Goal: Transaction & Acquisition: Purchase product/service

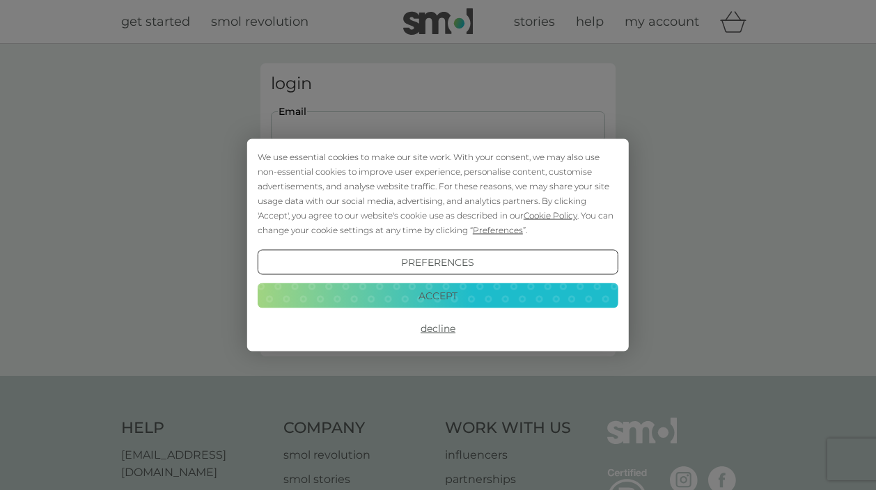
type input "judith.hayward@icloud.com"
click at [425, 291] on button "Accept" at bounding box center [438, 295] width 361 height 25
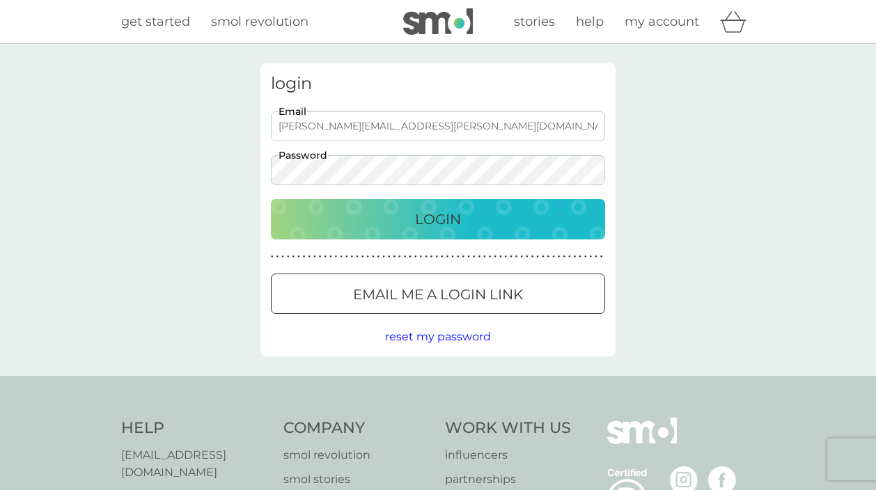
click at [437, 218] on p "Login" at bounding box center [438, 219] width 46 height 22
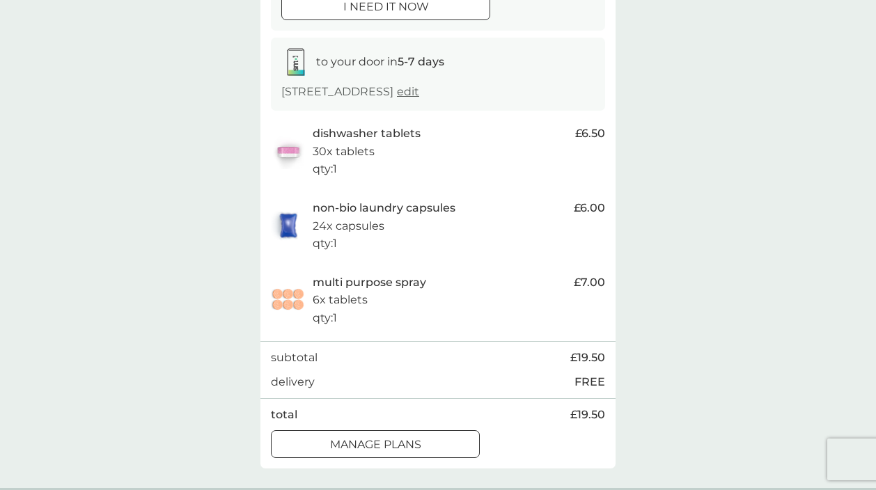
scroll to position [201, 0]
click at [415, 439] on p "manage plans" at bounding box center [375, 444] width 91 height 18
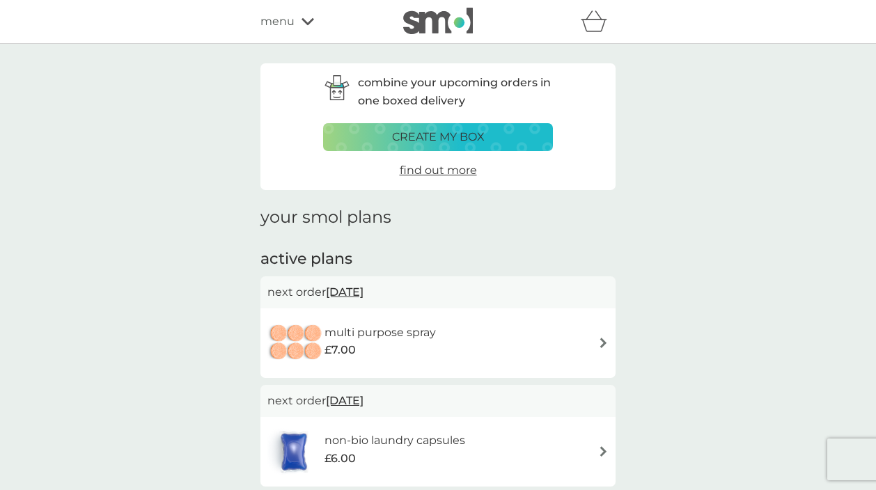
click at [603, 339] on img at bounding box center [603, 343] width 10 height 10
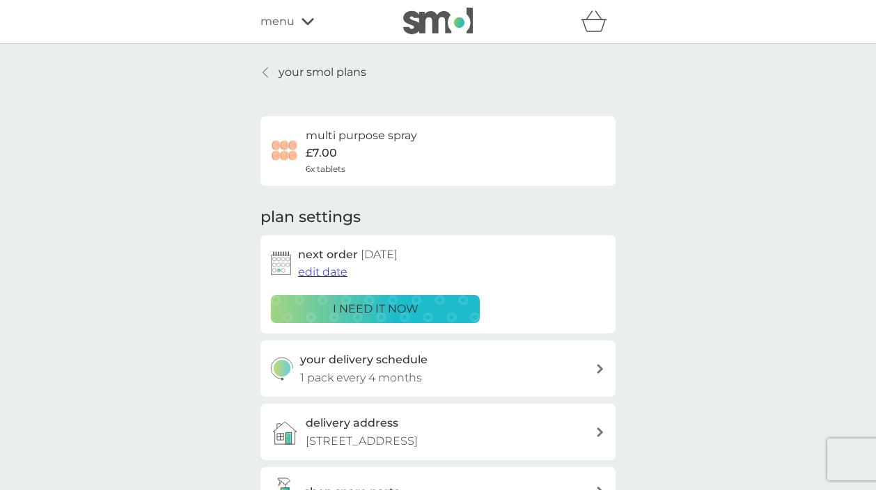
click at [601, 365] on icon at bounding box center [600, 369] width 6 height 10
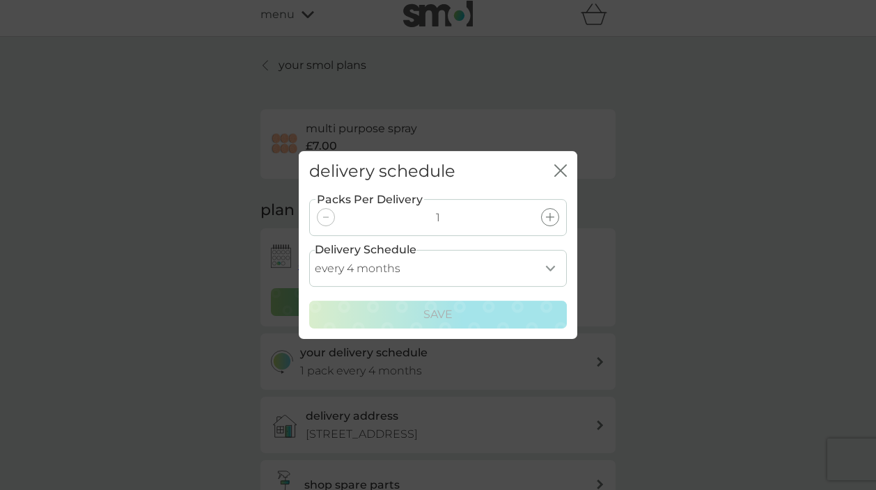
scroll to position [8, 0]
select select "6"
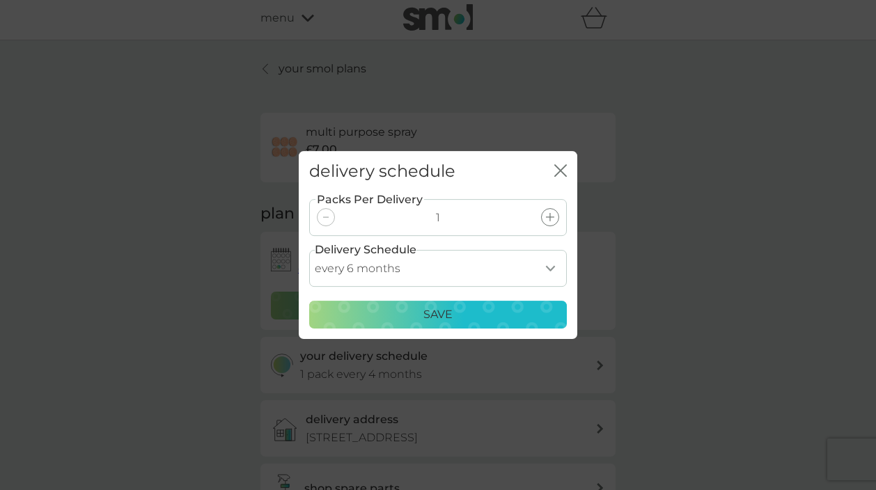
click at [559, 165] on icon "close" at bounding box center [560, 170] width 13 height 13
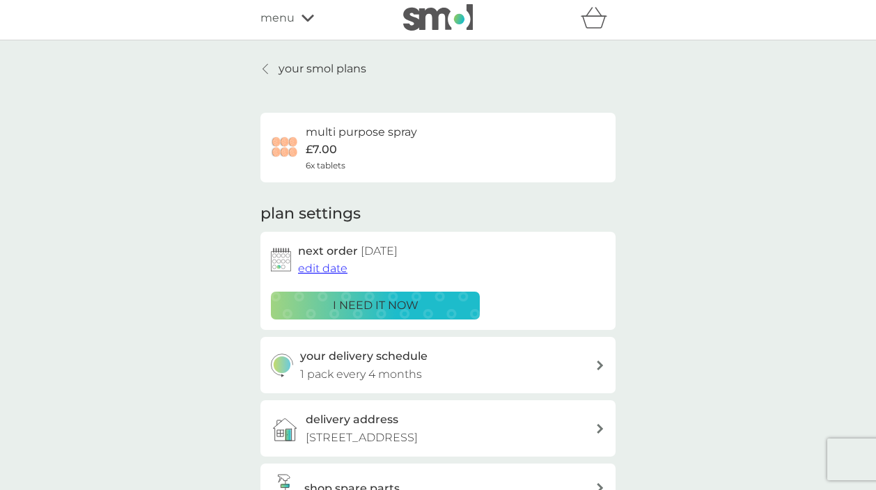
click at [333, 267] on span "edit date" at bounding box center [322, 268] width 49 height 13
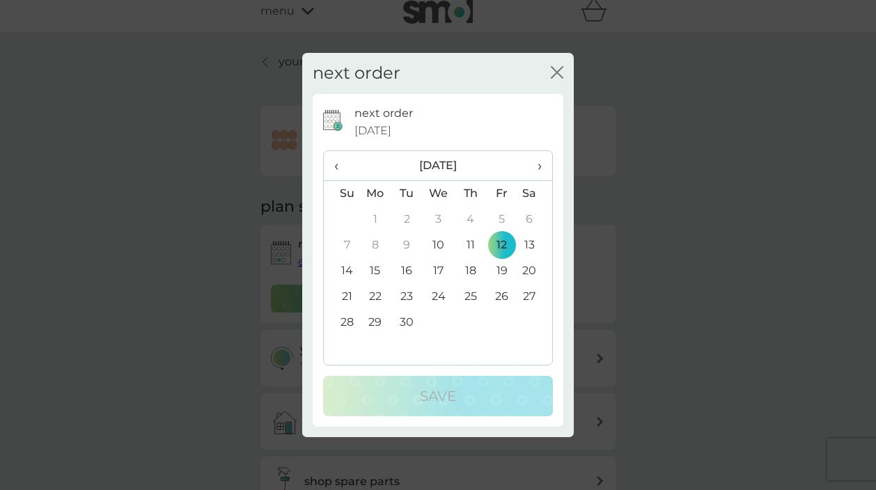
scroll to position [11, 0]
click at [537, 166] on span "›" at bounding box center [535, 165] width 14 height 29
click at [503, 319] on td "31" at bounding box center [501, 323] width 31 height 26
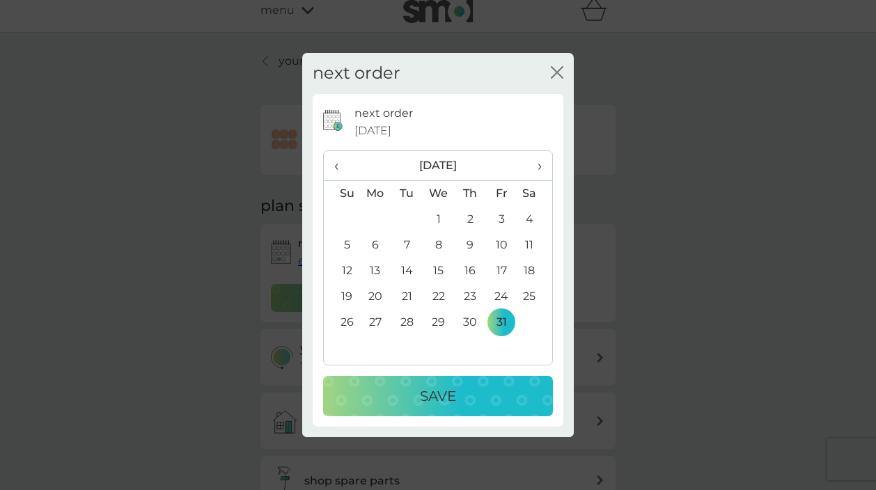
click at [481, 387] on div "Save" at bounding box center [438, 396] width 202 height 22
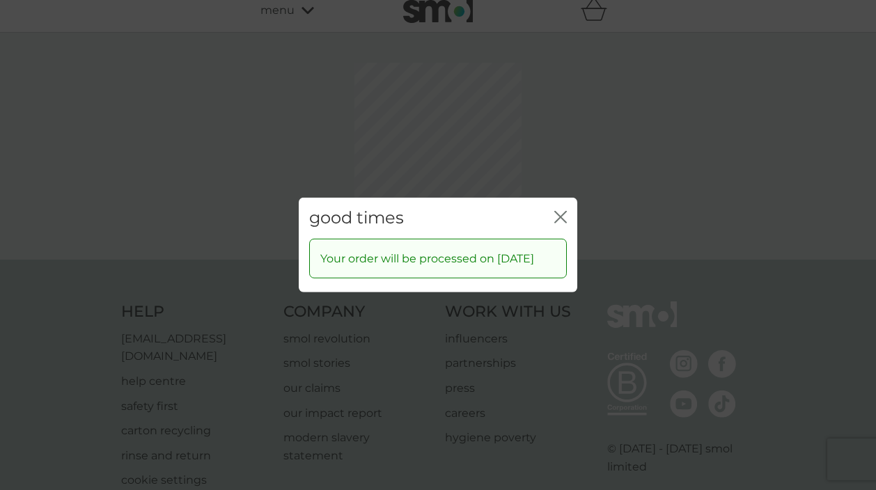
click at [559, 150] on div "good times close Your order will be processed on [DATE]" at bounding box center [438, 245] width 876 height 490
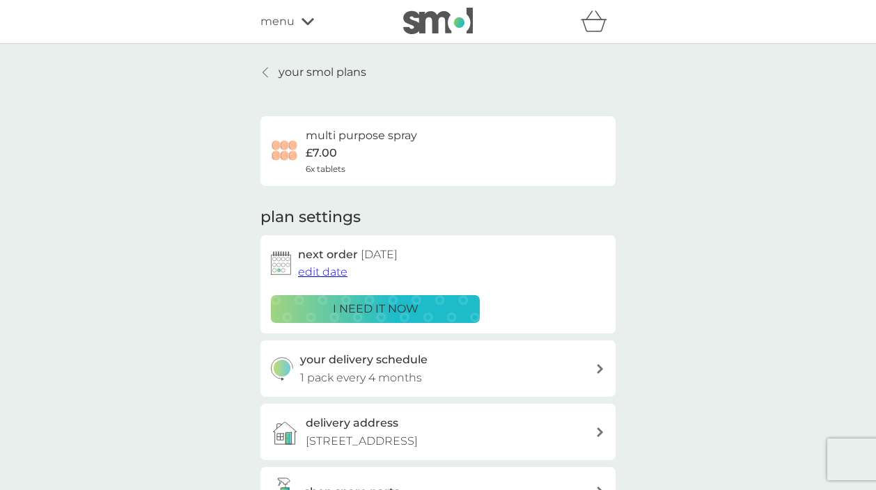
scroll to position [0, 0]
click at [267, 70] on icon at bounding box center [265, 72] width 6 height 11
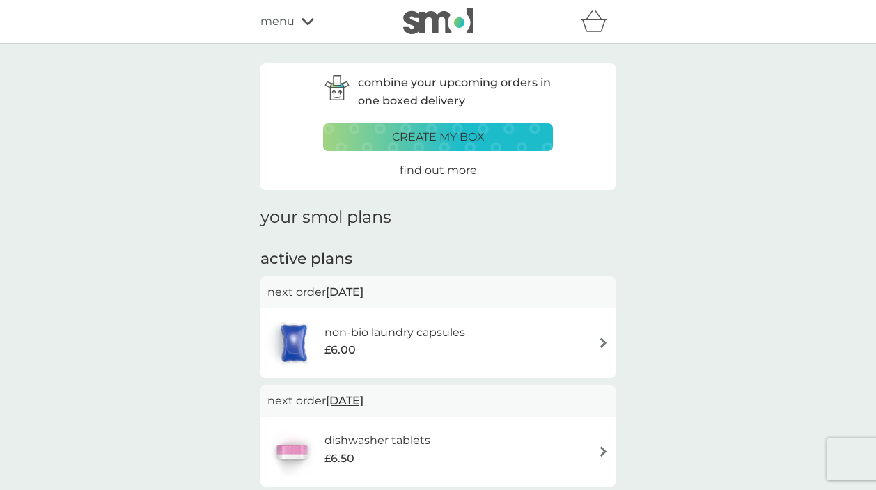
click at [603, 446] on img at bounding box center [603, 451] width 10 height 10
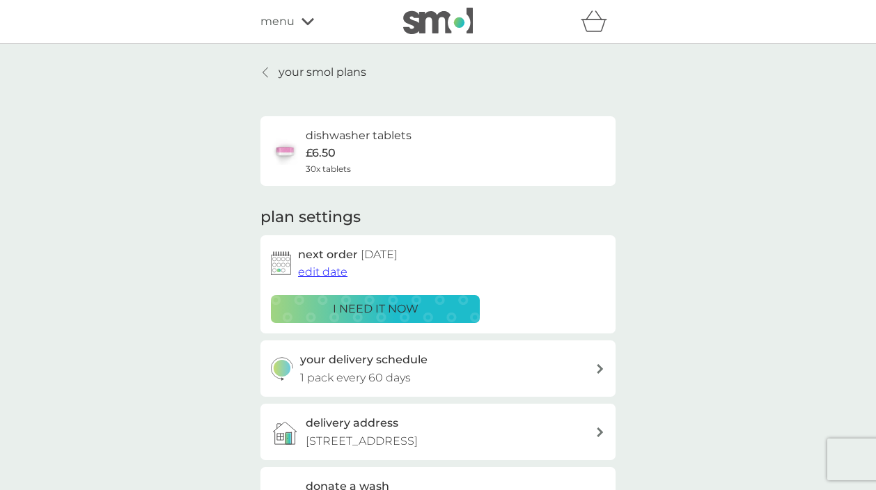
click at [320, 269] on span "edit date" at bounding box center [322, 271] width 49 height 13
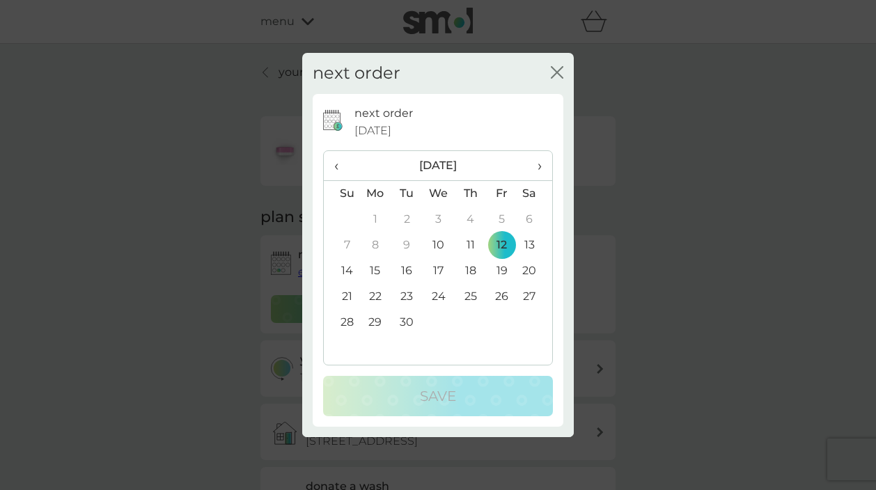
click at [539, 167] on span "›" at bounding box center [535, 165] width 14 height 29
click at [501, 317] on td "31" at bounding box center [501, 323] width 31 height 26
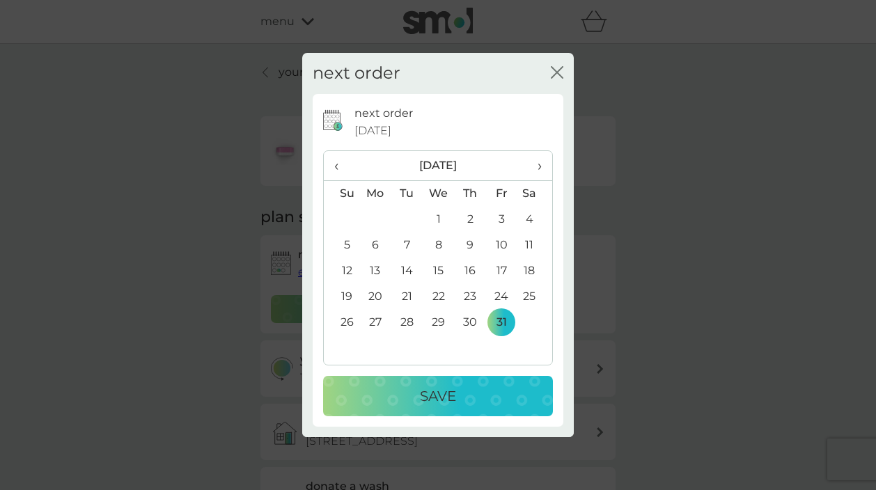
click at [493, 390] on div "Save" at bounding box center [438, 396] width 202 height 22
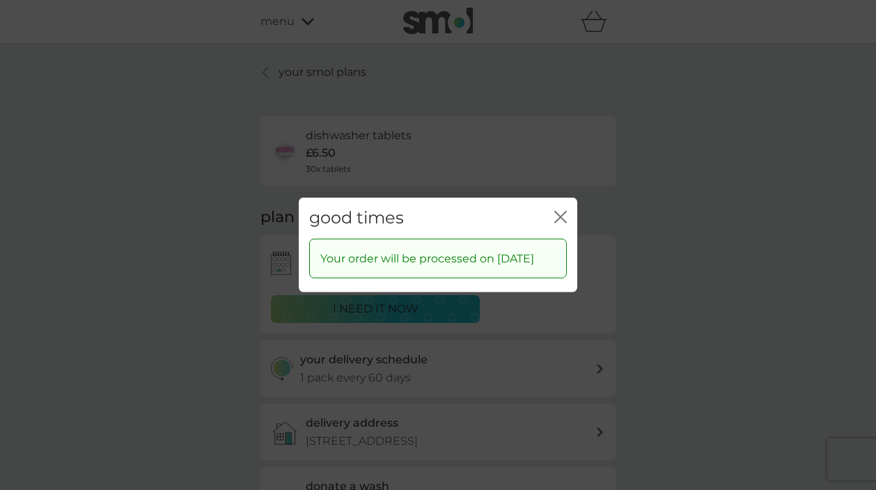
click at [559, 212] on icon "close" at bounding box center [560, 217] width 13 height 13
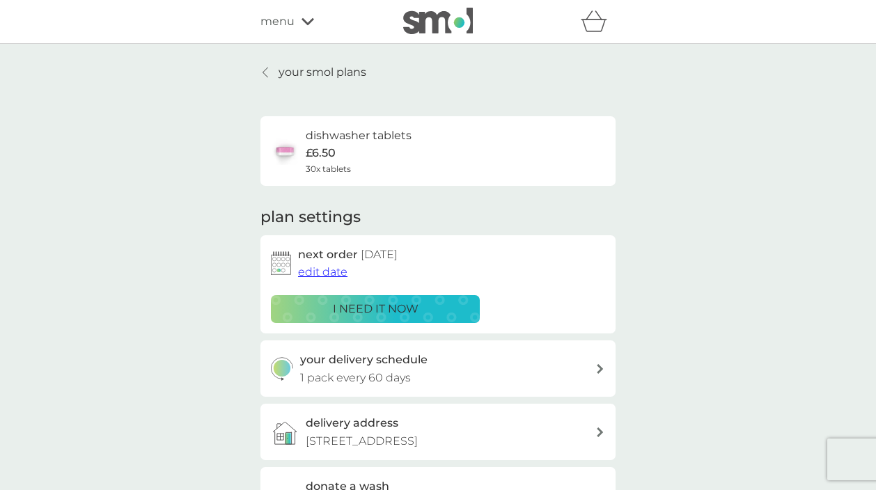
click at [268, 70] on icon at bounding box center [265, 72] width 6 height 11
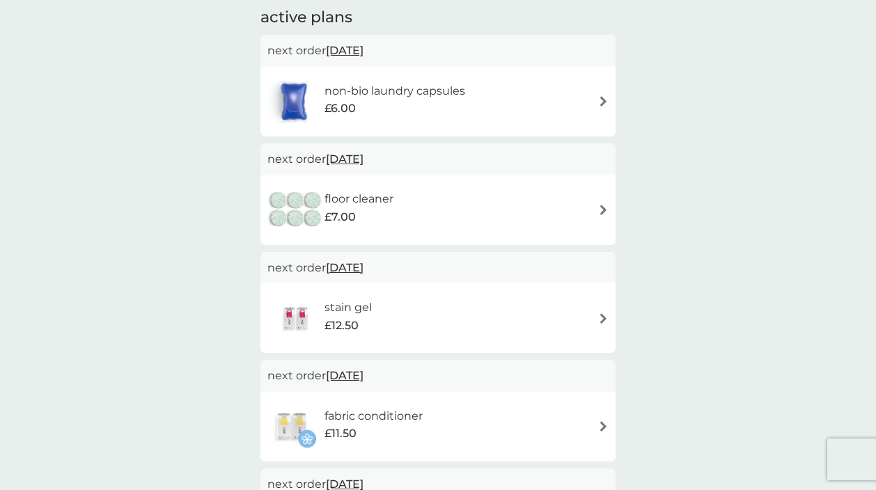
scroll to position [247, 0]
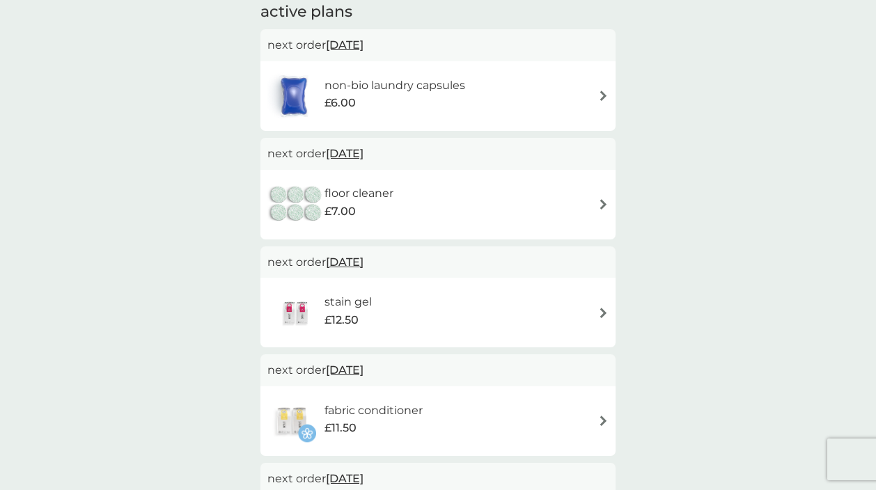
click at [603, 416] on img at bounding box center [603, 421] width 10 height 10
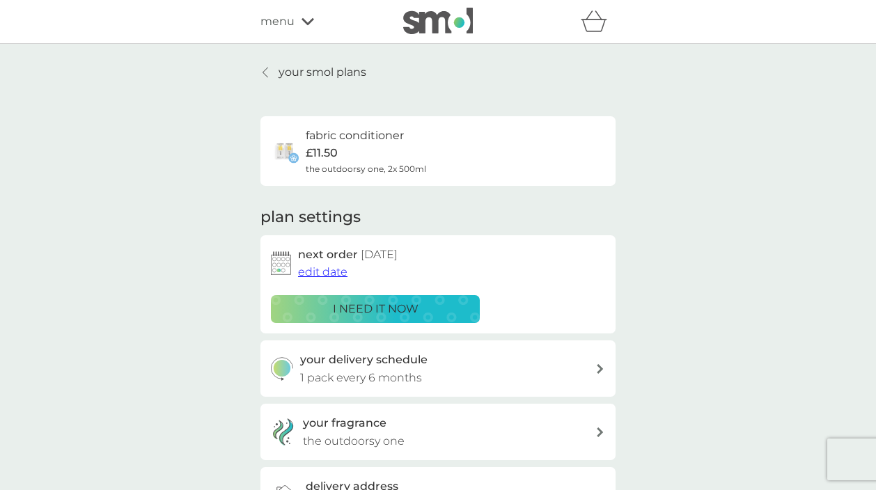
click at [328, 267] on span "edit date" at bounding box center [322, 271] width 49 height 13
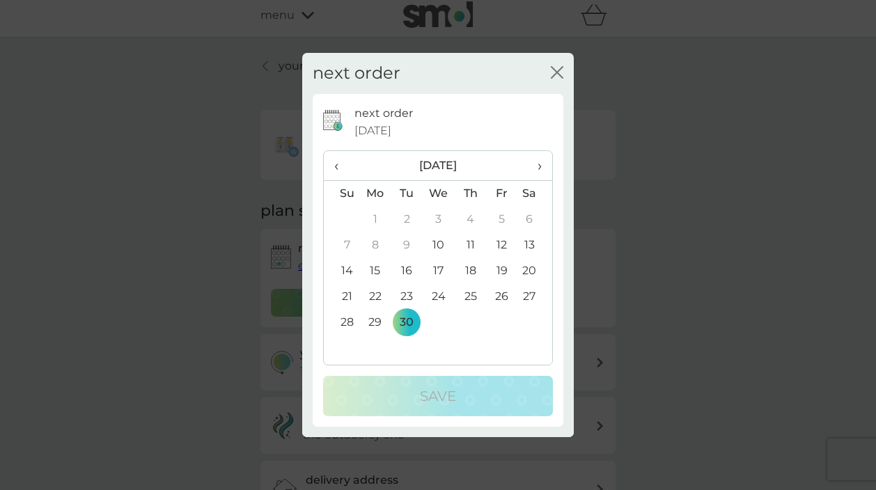
scroll to position [6, 1]
click at [499, 241] on td "12" at bounding box center [501, 245] width 31 height 26
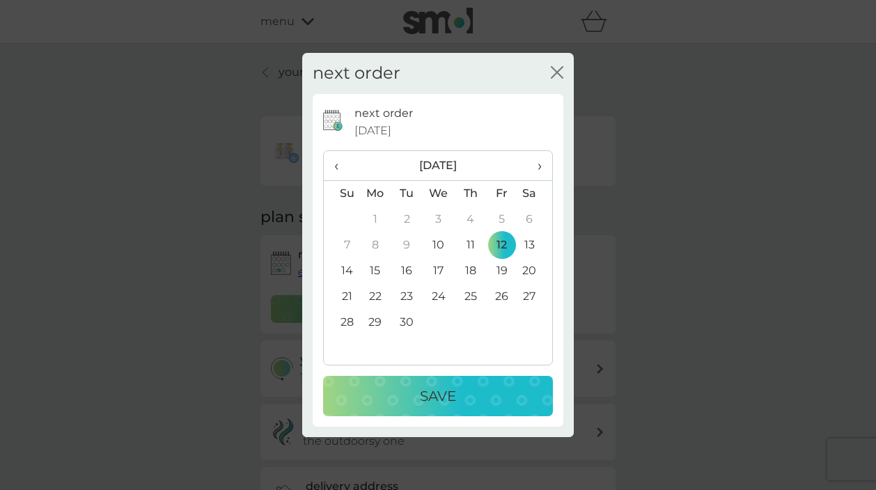
scroll to position [0, 0]
click at [449, 398] on p "Save" at bounding box center [438, 396] width 36 height 22
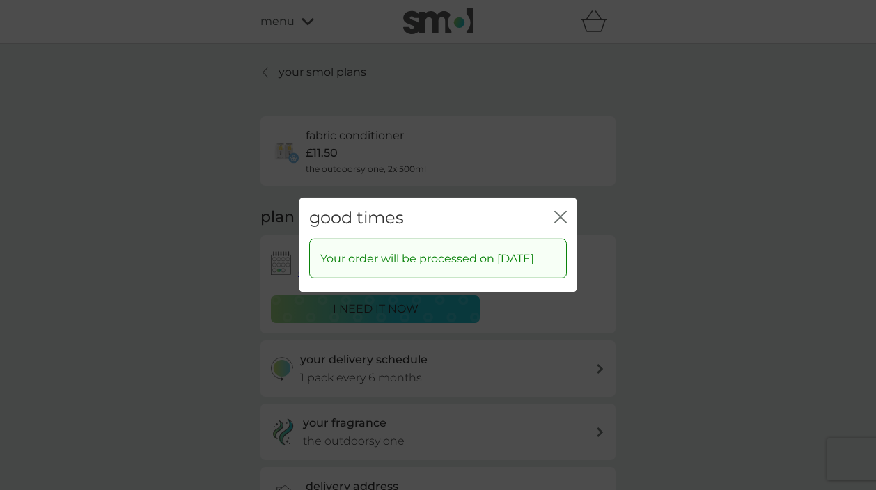
click at [562, 211] on icon "close" at bounding box center [560, 217] width 13 height 13
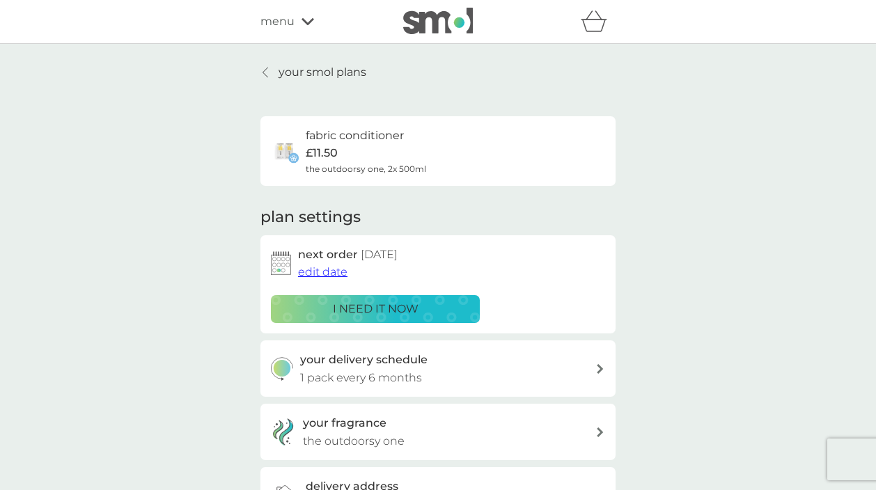
click at [601, 429] on icon at bounding box center [600, 432] width 6 height 10
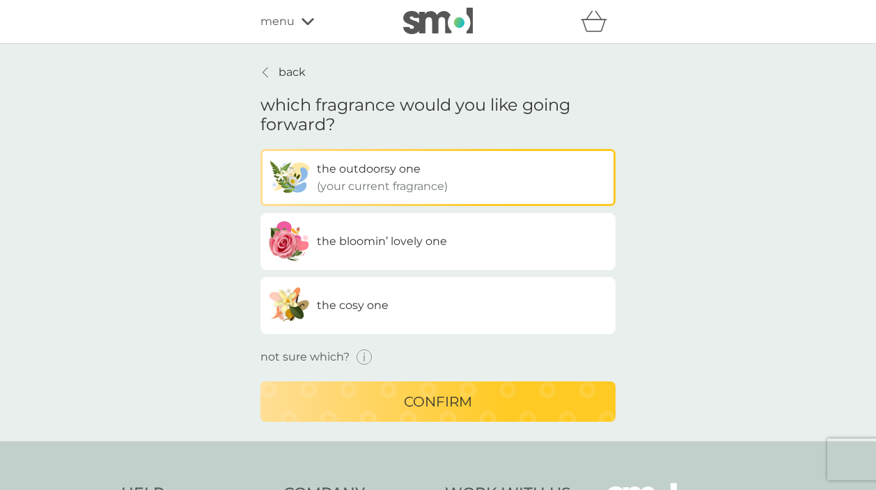
click at [433, 248] on div "the bloomin’ lovely one" at bounding box center [382, 241] width 130 height 18
click at [260, 149] on input "the bloomin’ lovely one" at bounding box center [260, 149] width 0 height 0
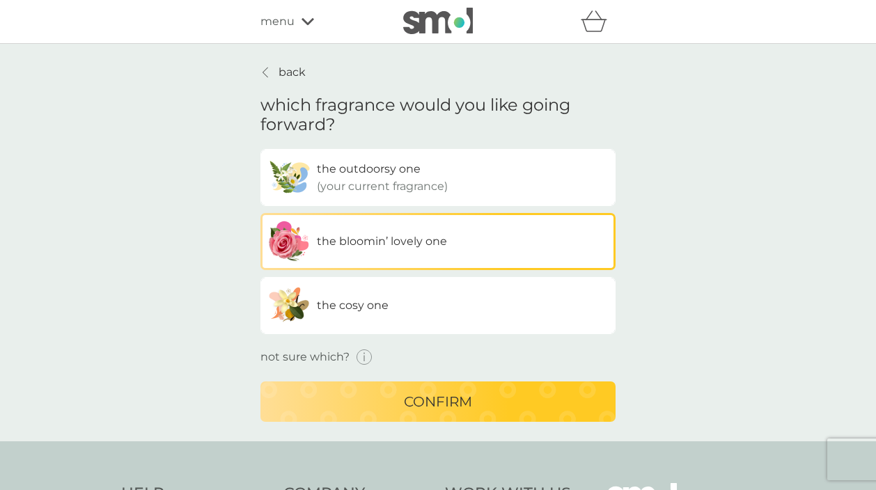
click at [471, 404] on p "confirm" at bounding box center [438, 401] width 68 height 22
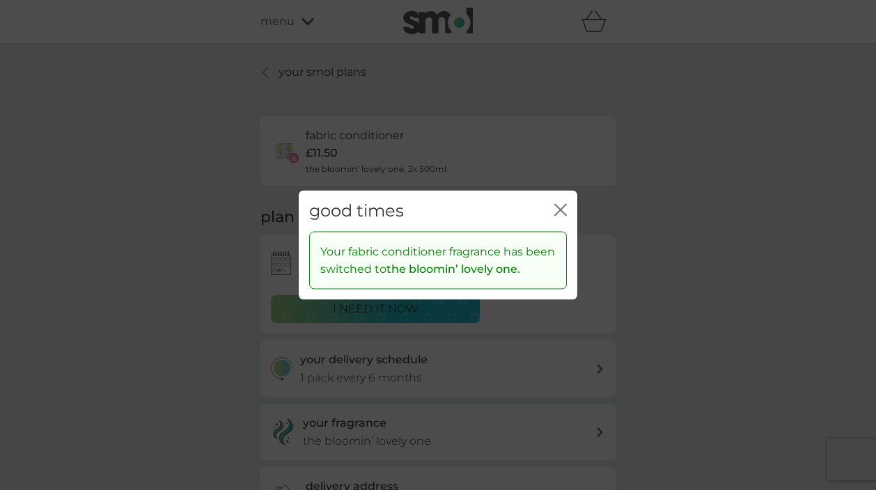
click at [559, 205] on icon "close" at bounding box center [560, 210] width 13 height 13
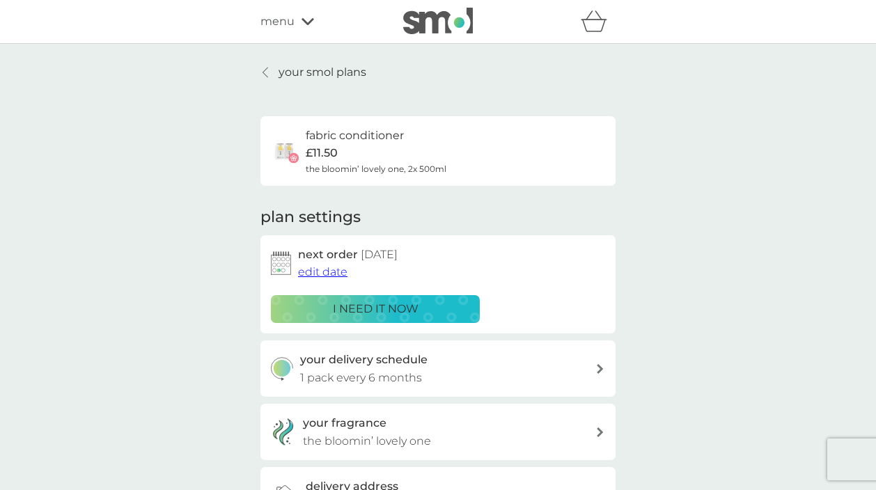
click at [263, 68] on icon at bounding box center [265, 72] width 6 height 11
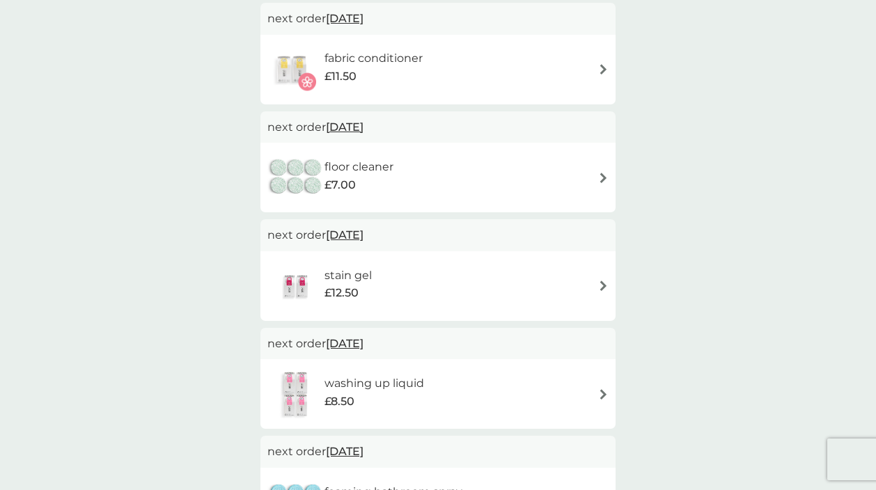
scroll to position [384, 0]
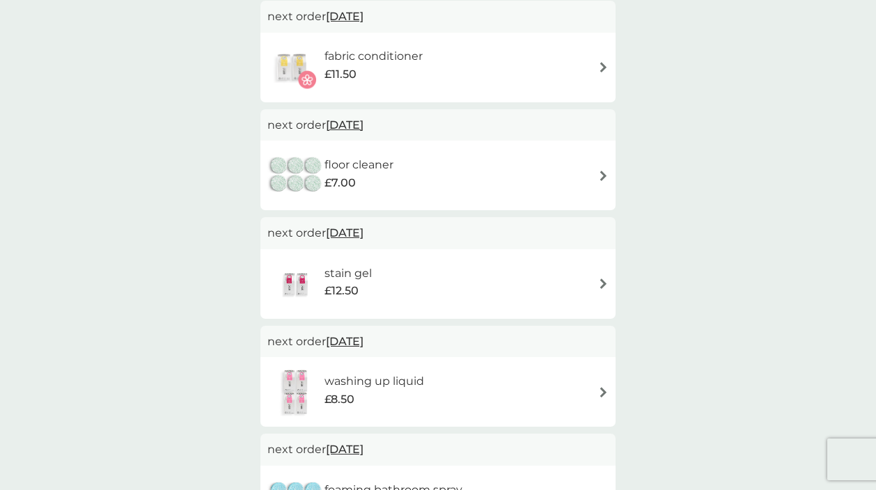
click at [604, 387] on img at bounding box center [603, 392] width 10 height 10
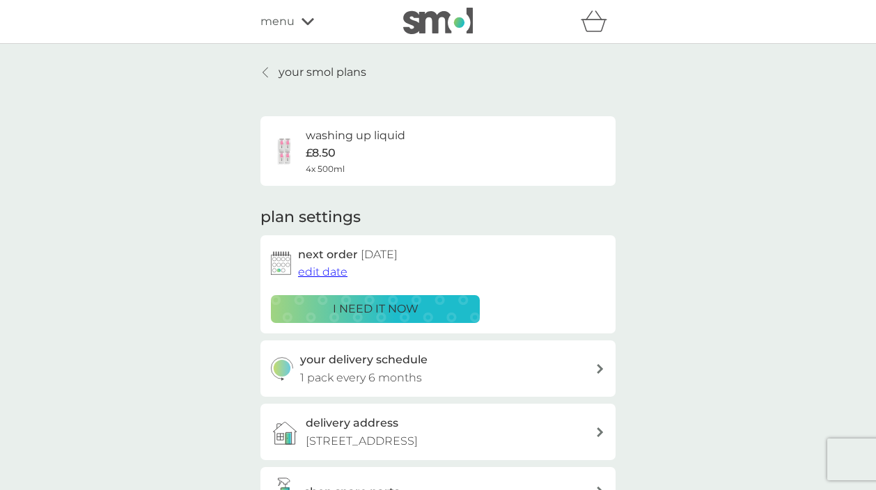
click at [329, 267] on span "edit date" at bounding box center [322, 271] width 49 height 13
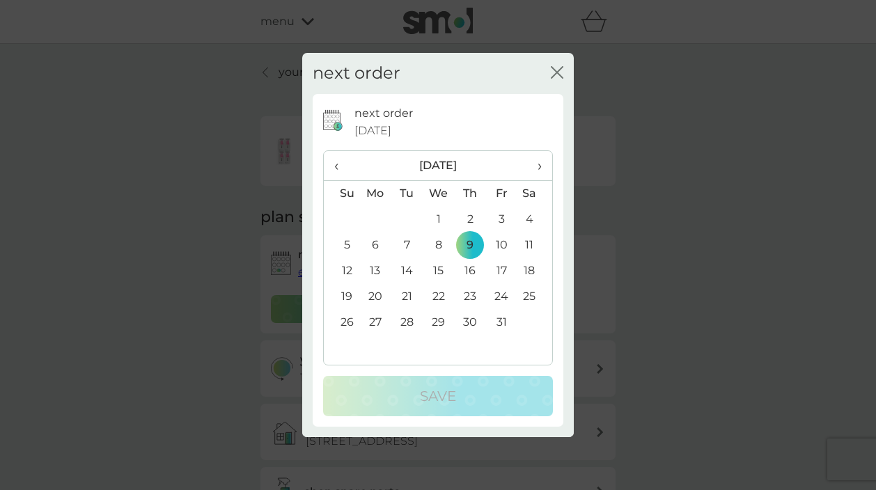
click at [335, 166] on span "‹" at bounding box center [341, 165] width 15 height 29
click at [500, 242] on td "12" at bounding box center [501, 245] width 31 height 26
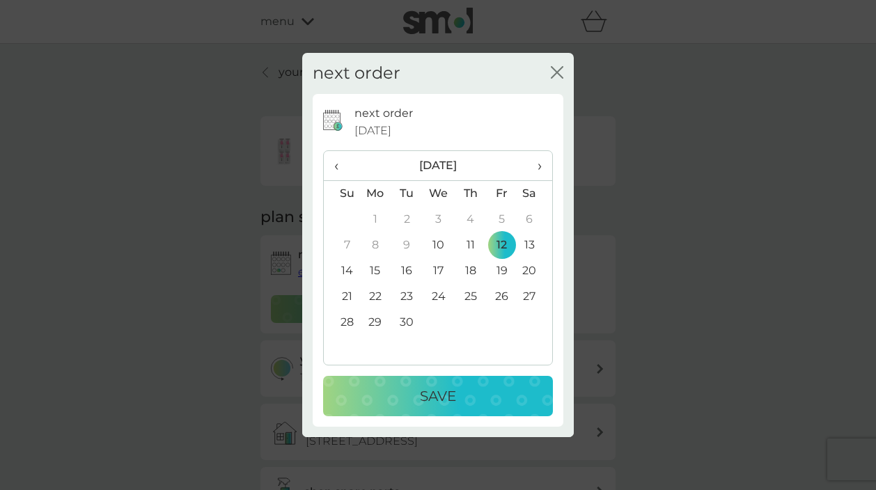
click at [461, 400] on div "Save" at bounding box center [438, 396] width 202 height 22
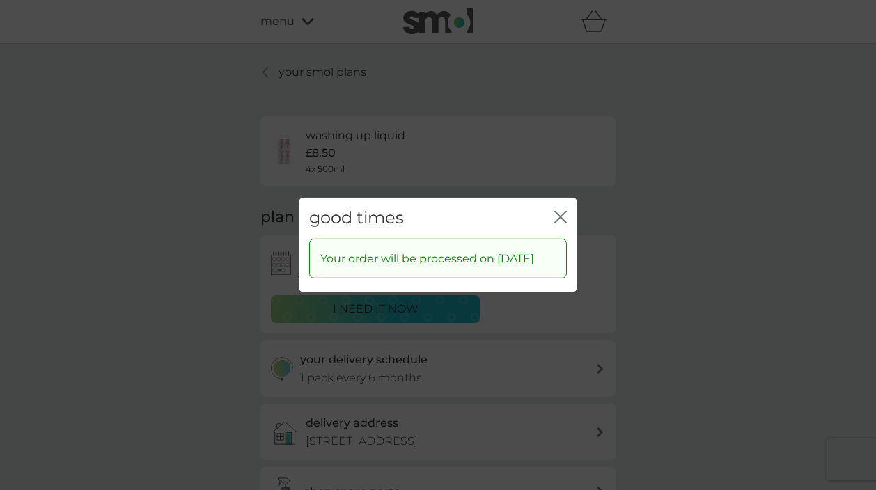
click at [564, 211] on icon "close" at bounding box center [560, 217] width 13 height 13
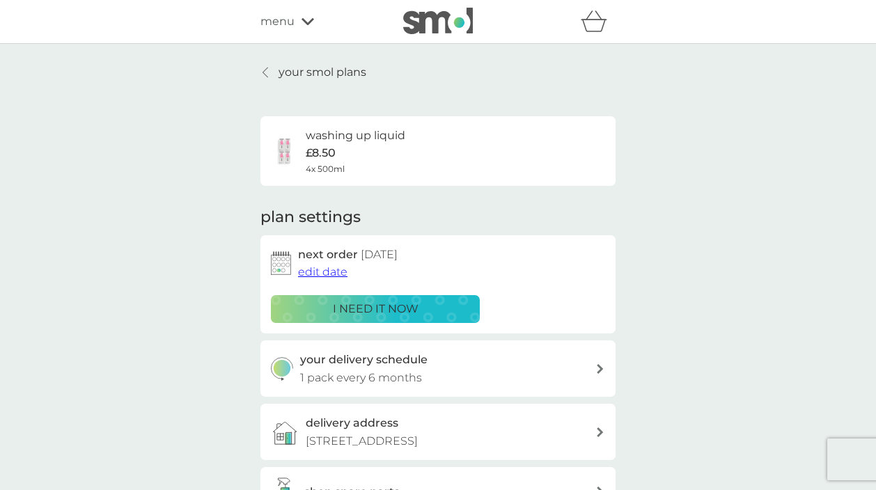
click at [261, 68] on link "your smol plans" at bounding box center [313, 72] width 106 height 18
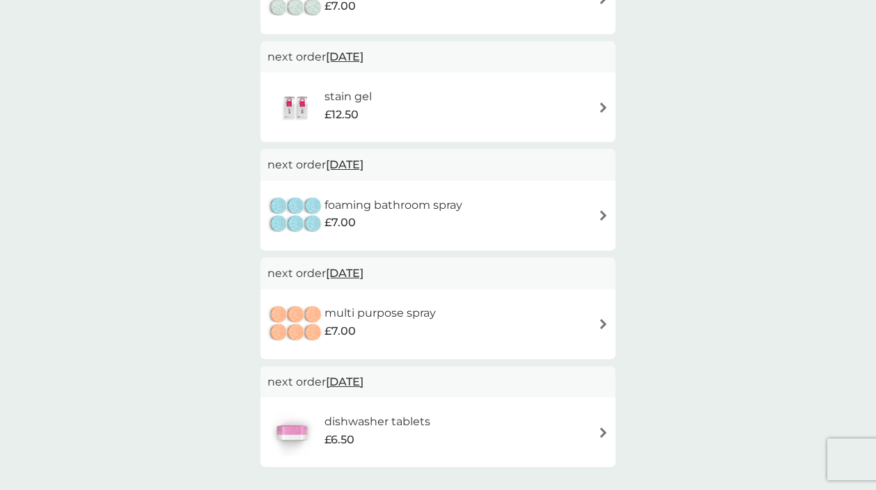
scroll to position [656, 0]
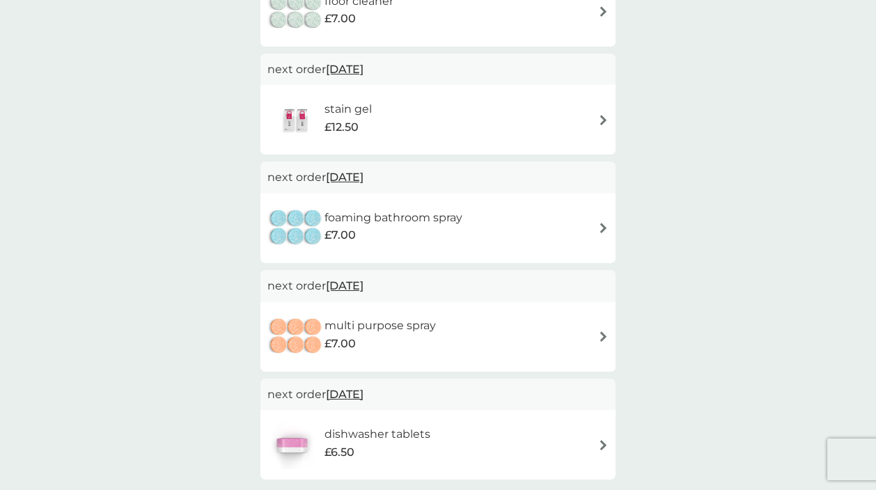
click at [356, 63] on span "[DATE]" at bounding box center [345, 69] width 38 height 27
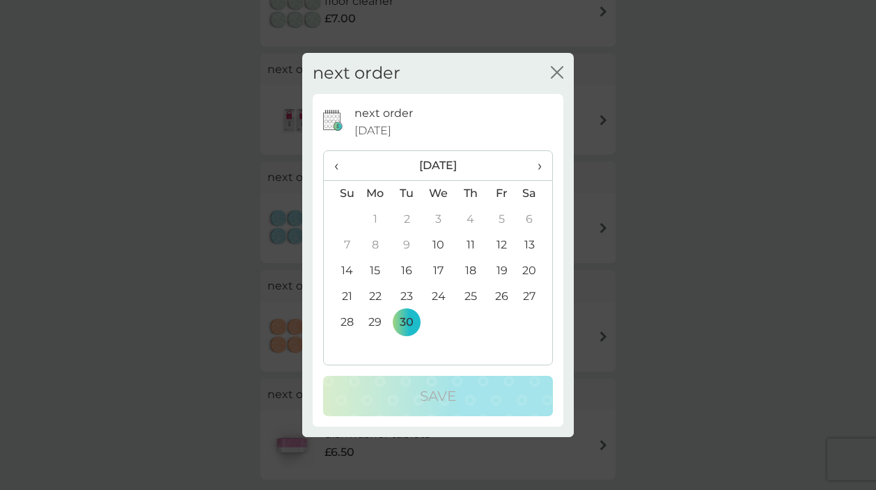
click at [542, 165] on span "›" at bounding box center [535, 165] width 14 height 29
click at [501, 317] on td "31" at bounding box center [501, 323] width 31 height 26
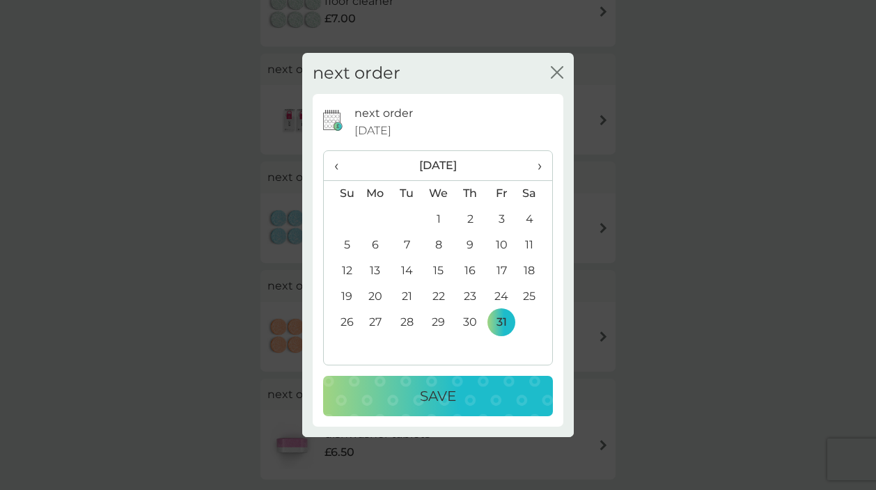
click at [445, 398] on p "Save" at bounding box center [438, 396] width 36 height 22
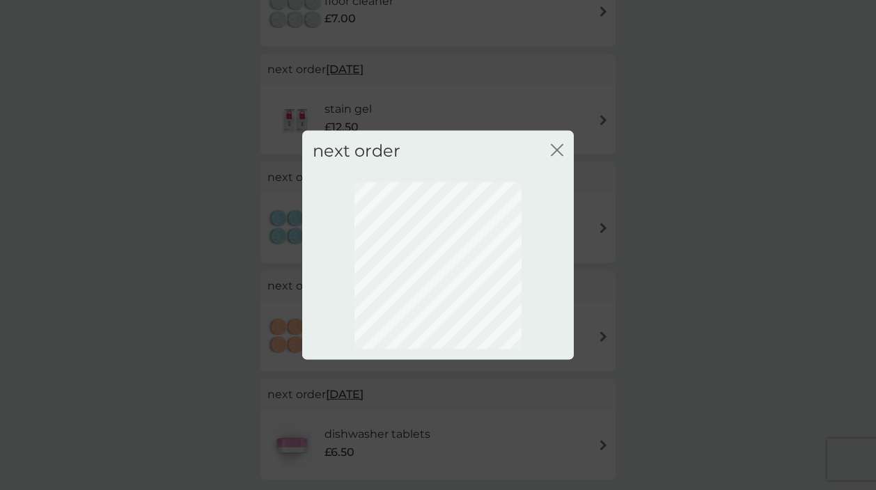
scroll to position [93, 0]
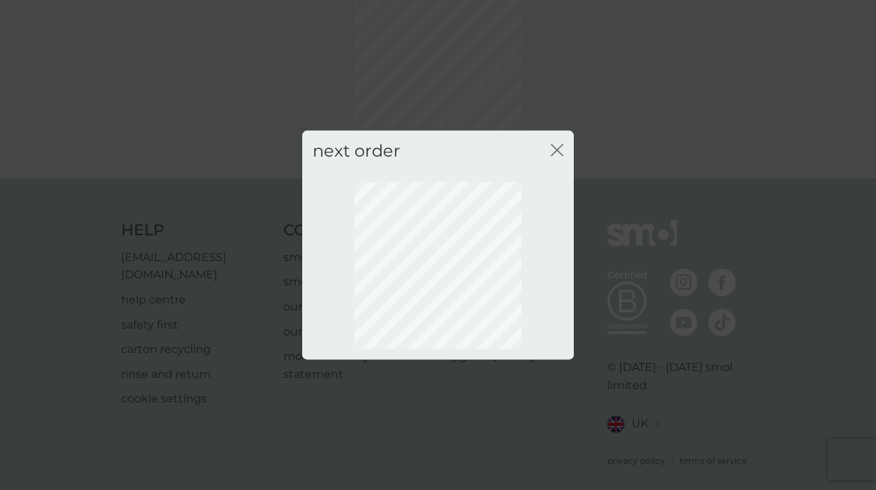
click at [383, 91] on div "next order close" at bounding box center [438, 245] width 876 height 490
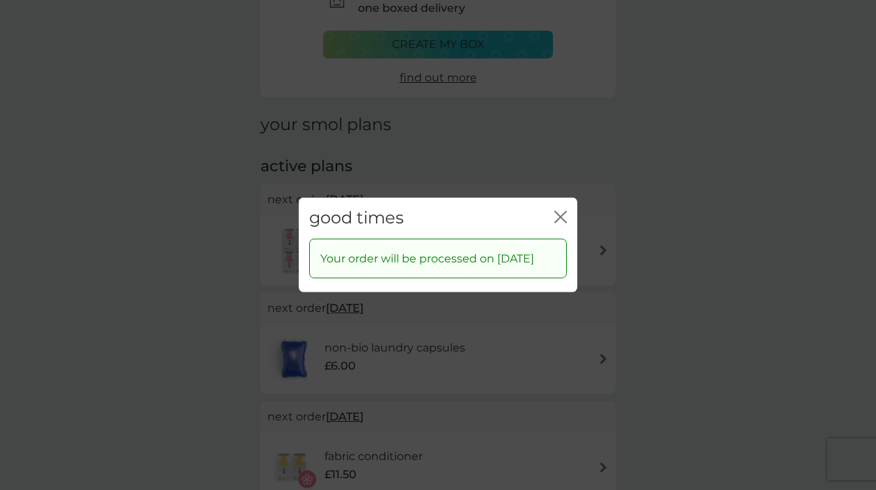
click at [558, 212] on icon "close" at bounding box center [558, 217] width 6 height 11
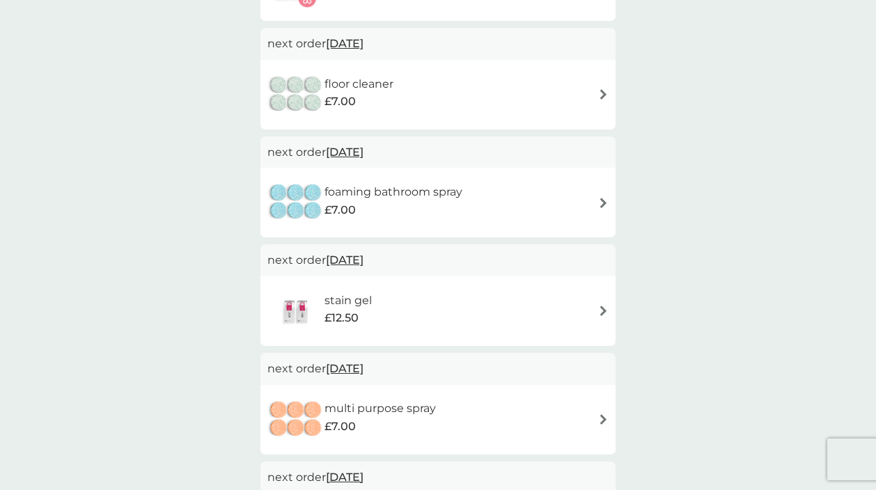
scroll to position [572, 1]
click at [363, 148] on span "[DATE]" at bounding box center [345, 153] width 38 height 27
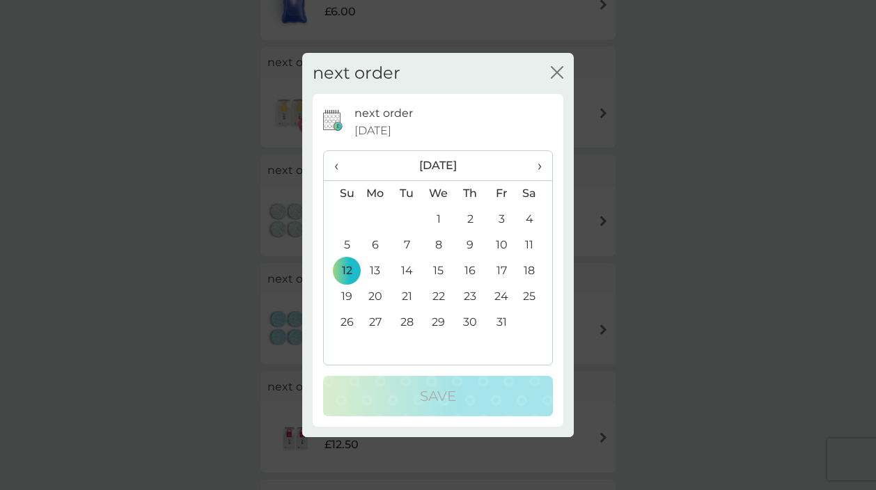
scroll to position [441, 0]
click at [338, 164] on span "‹" at bounding box center [341, 165] width 15 height 29
click at [501, 239] on td "12" at bounding box center [501, 245] width 31 height 26
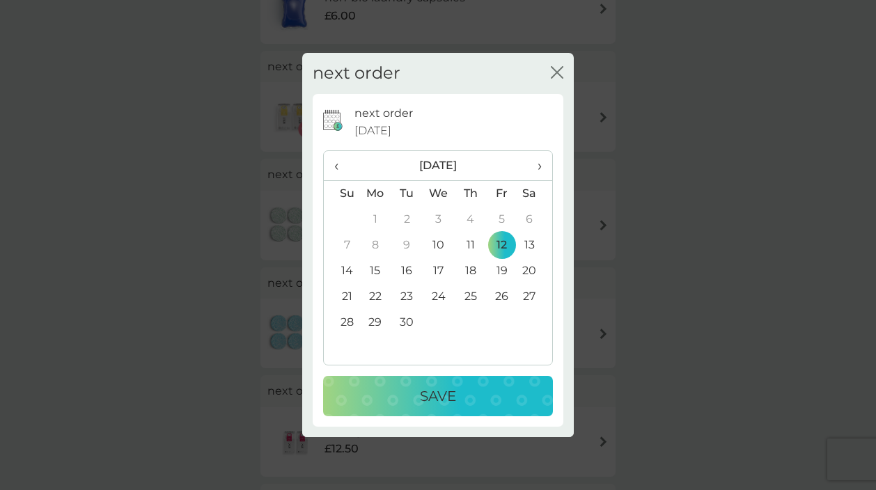
click at [450, 388] on p "Save" at bounding box center [438, 396] width 36 height 22
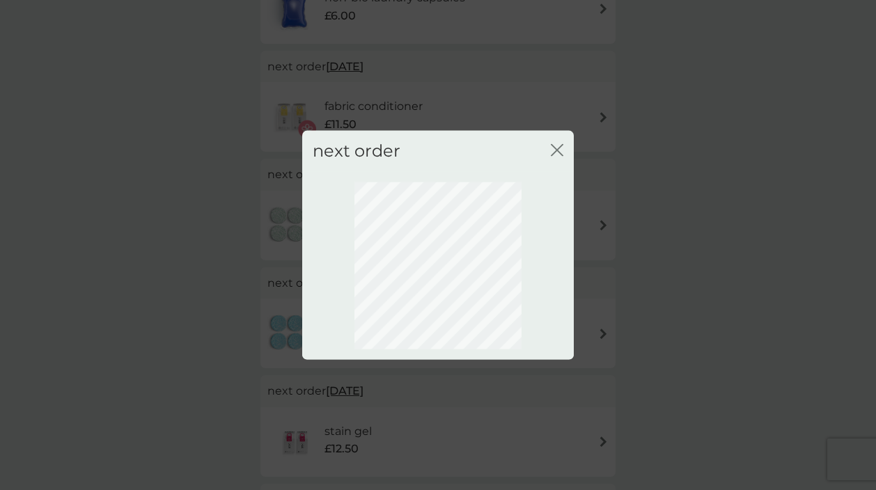
scroll to position [93, 0]
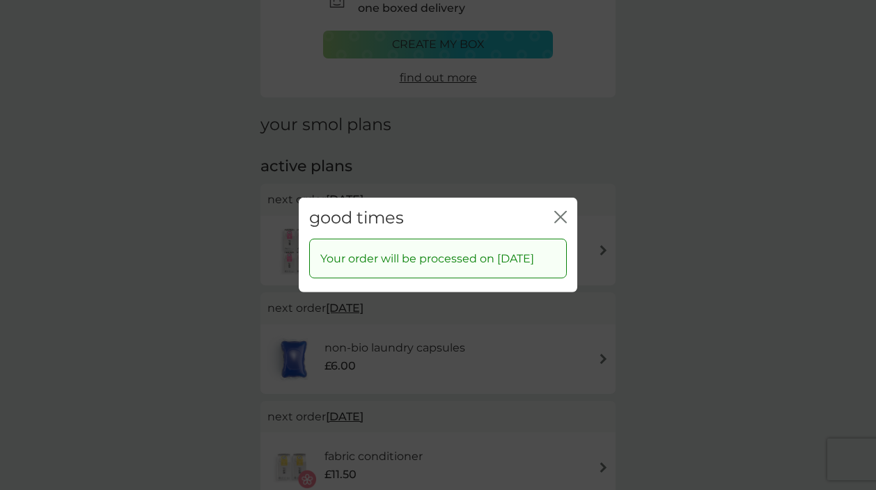
click at [564, 211] on icon "close" at bounding box center [560, 217] width 13 height 13
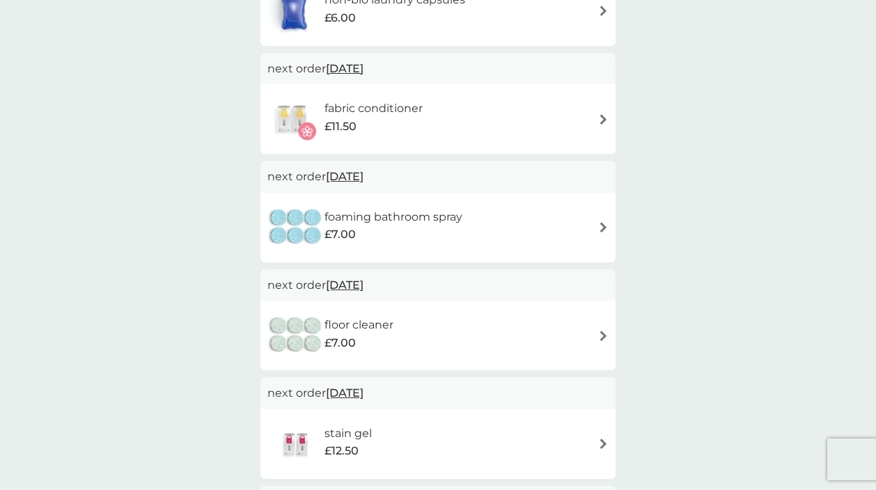
scroll to position [442, 0]
click at [363, 279] on span "[DATE]" at bounding box center [345, 283] width 38 height 27
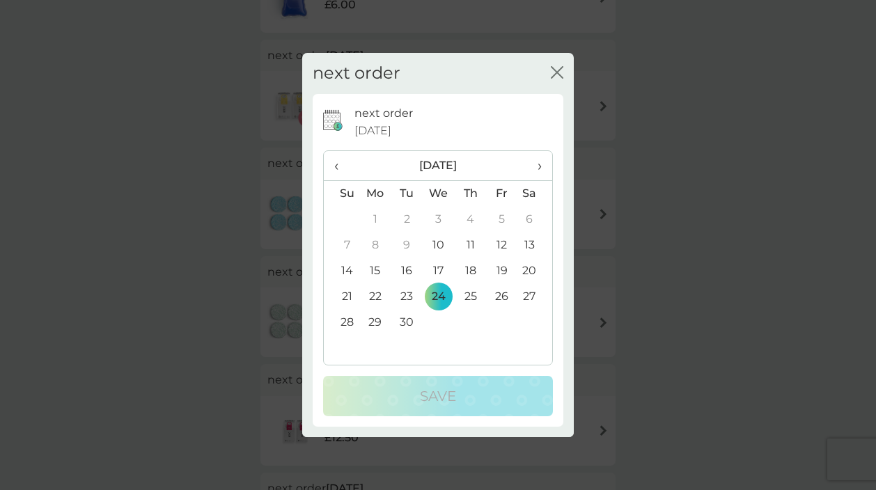
scroll to position [454, 1]
click at [538, 164] on span "›" at bounding box center [535, 165] width 14 height 29
click at [500, 317] on td "31" at bounding box center [501, 323] width 31 height 26
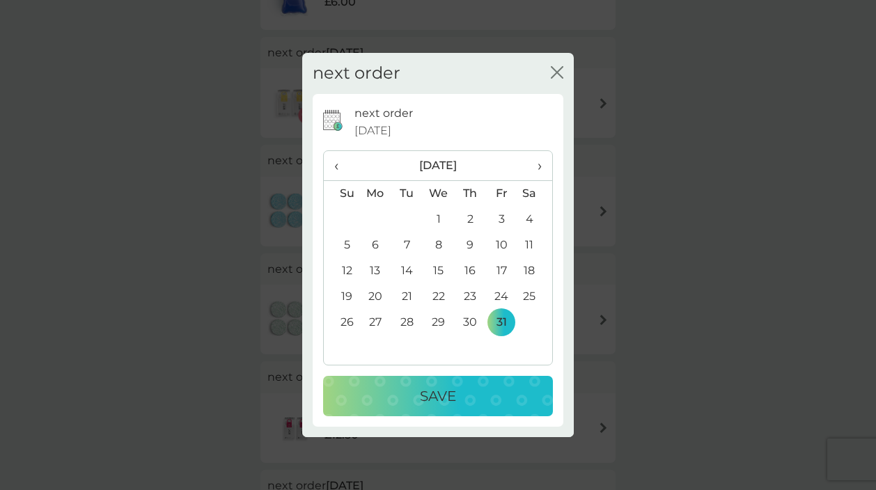
scroll to position [464, 0]
click at [559, 72] on icon "close" at bounding box center [560, 72] width 6 height 11
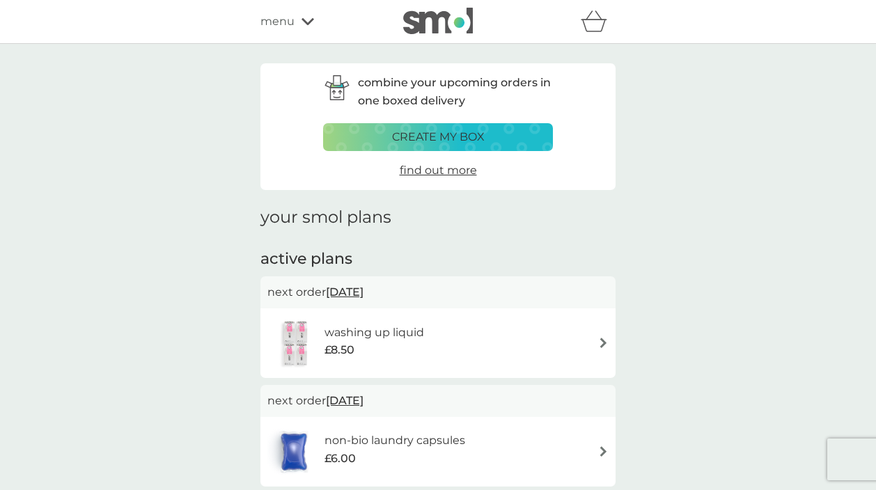
scroll to position [0, 0]
click at [304, 22] on icon at bounding box center [307, 21] width 13 height 7
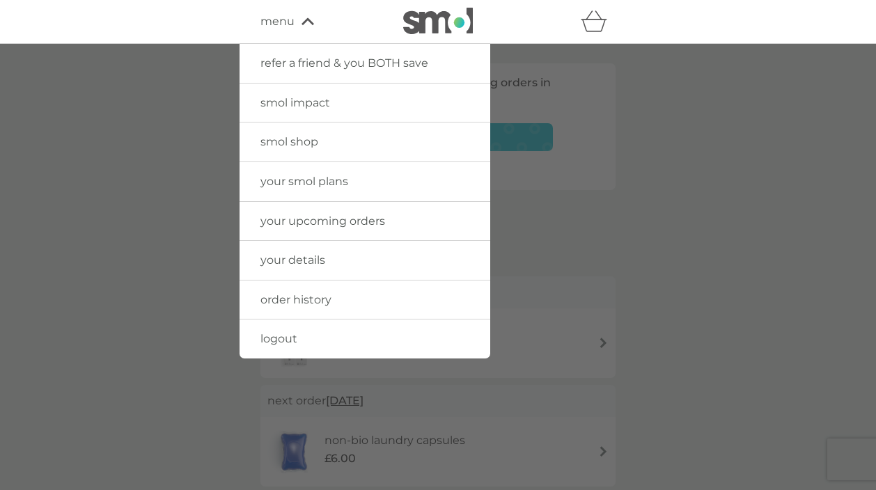
click at [296, 136] on span "smol shop" at bounding box center [289, 141] width 58 height 13
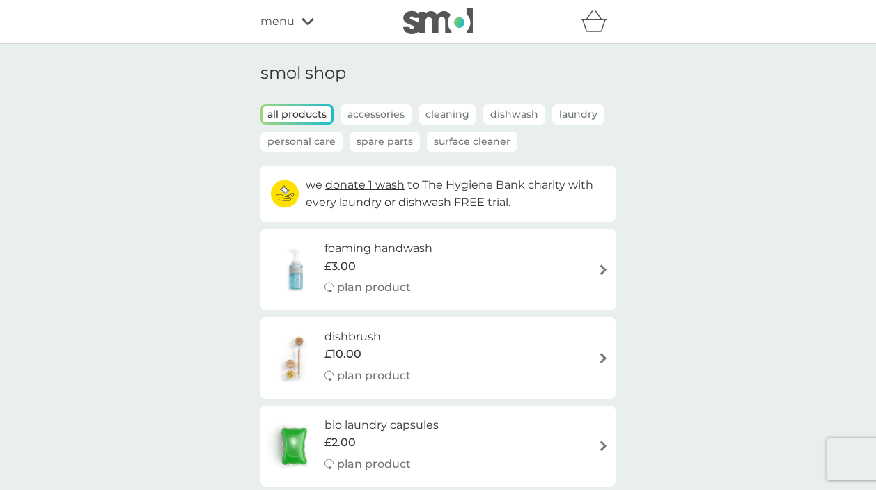
click at [357, 116] on p "Accessories" at bounding box center [375, 114] width 71 height 20
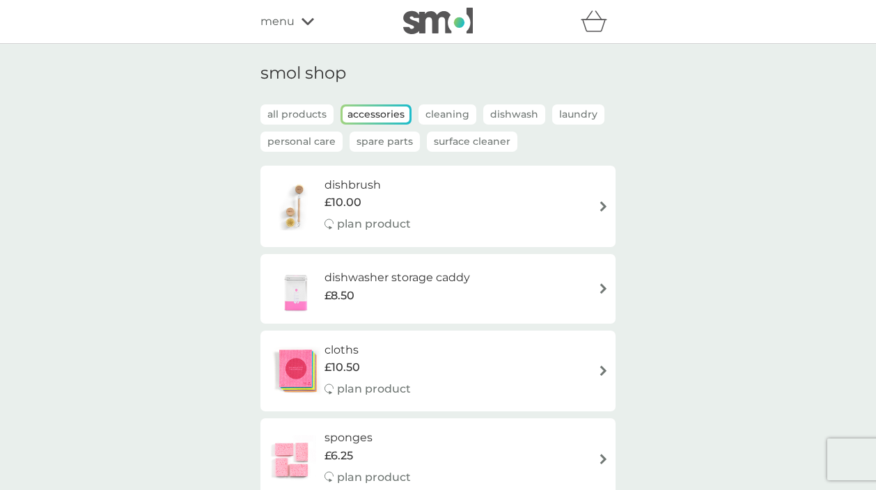
click at [393, 136] on p "Spare Parts" at bounding box center [384, 142] width 70 height 20
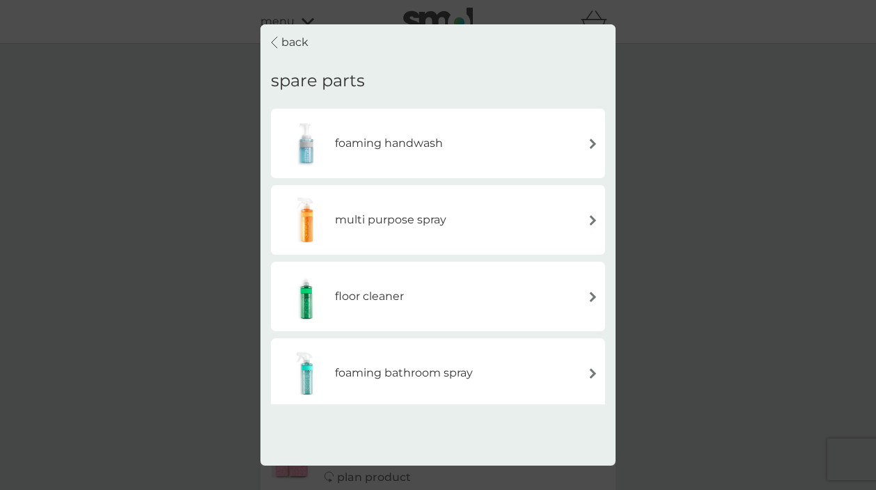
scroll to position [-1, 1]
click at [592, 292] on img at bounding box center [592, 297] width 10 height 10
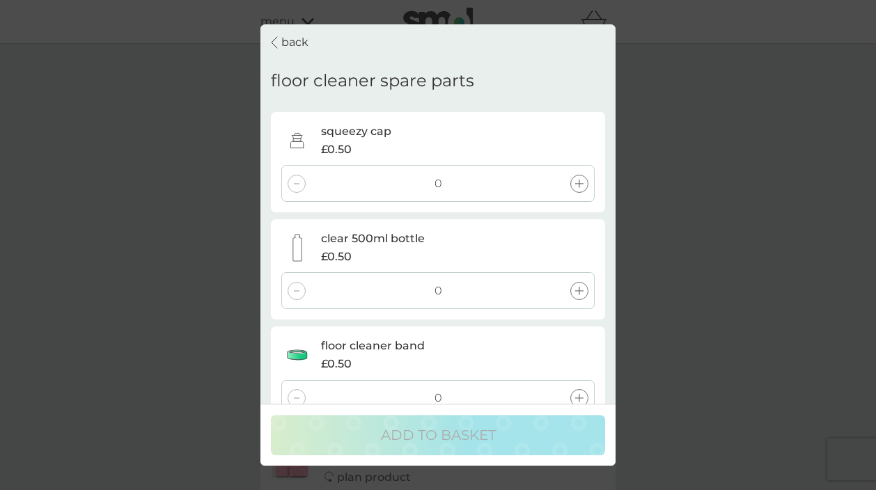
scroll to position [3, 0]
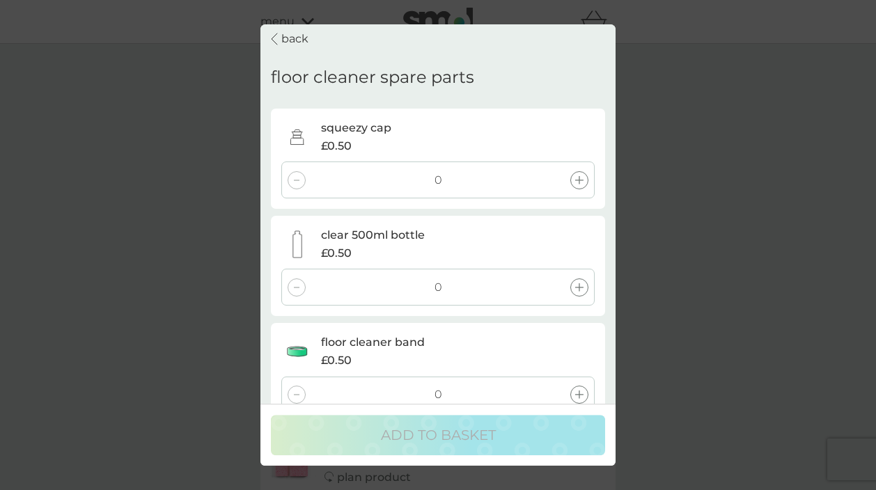
click at [578, 176] on icon at bounding box center [579, 180] width 8 height 8
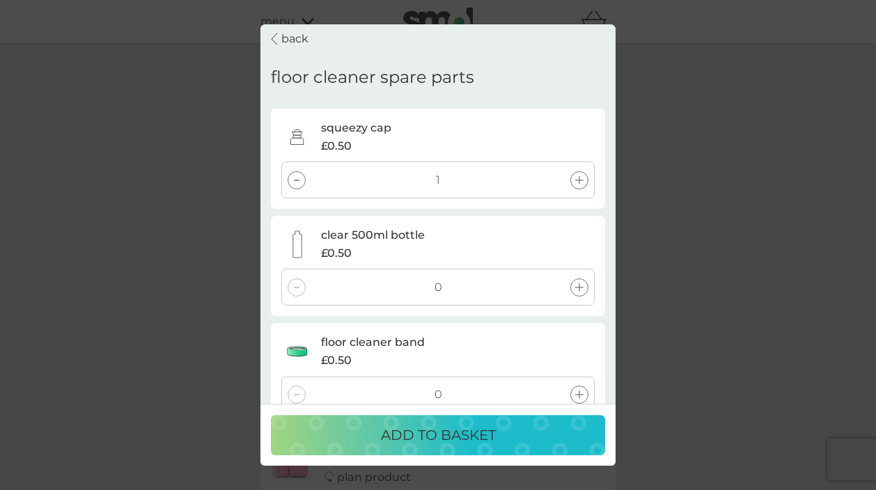
click at [579, 278] on div at bounding box center [579, 287] width 18 height 18
click at [578, 390] on icon at bounding box center [579, 394] width 8 height 8
click at [493, 437] on p "ADD TO BASKET" at bounding box center [438, 435] width 115 height 22
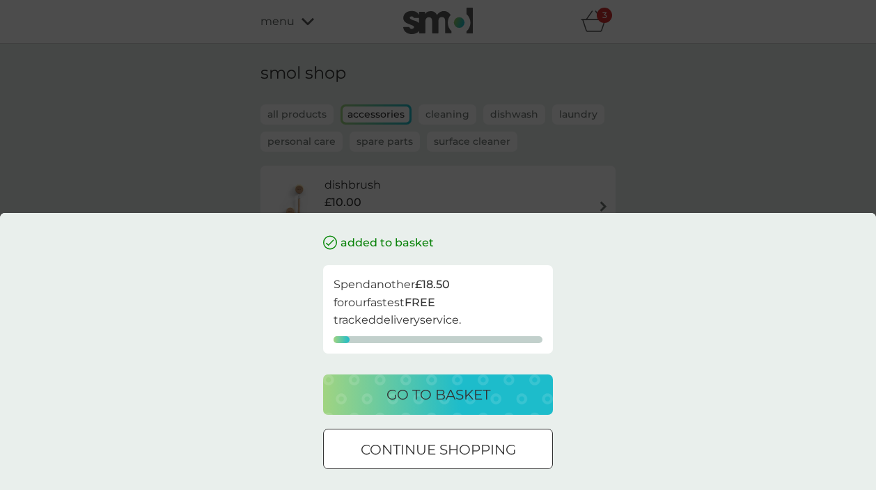
click at [476, 393] on p "go to basket" at bounding box center [438, 395] width 104 height 22
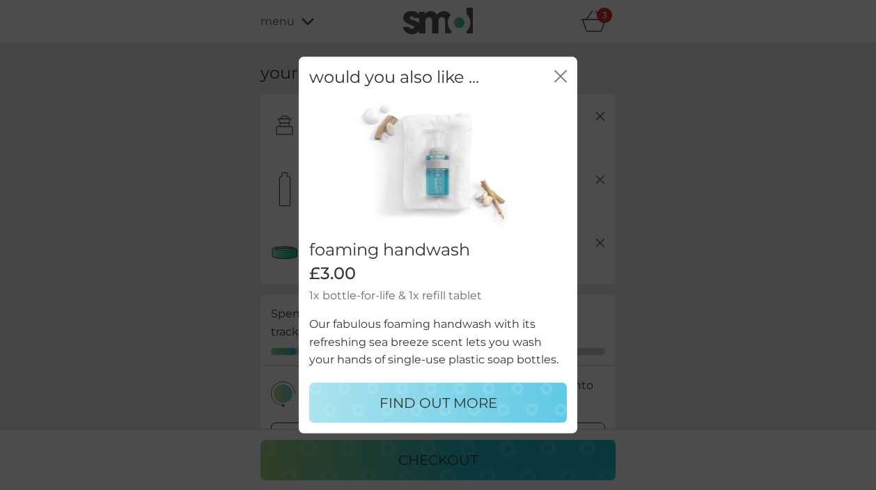
click at [559, 74] on icon "close" at bounding box center [560, 76] width 13 height 13
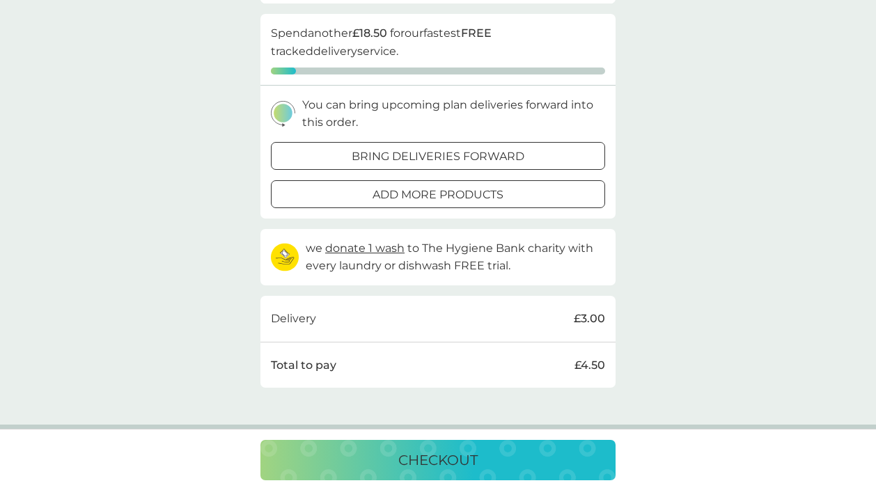
scroll to position [283, 0]
click at [487, 145] on p "bring deliveries forward" at bounding box center [438, 154] width 173 height 18
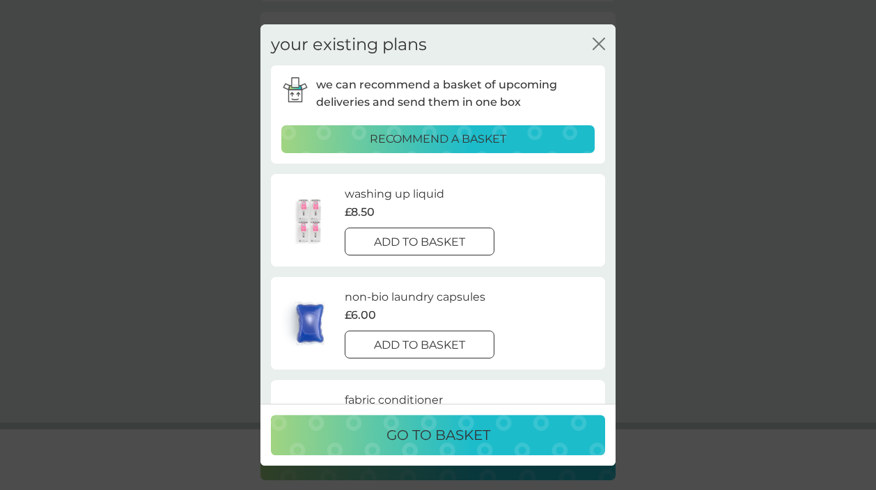
click at [465, 437] on p "go to basket" at bounding box center [438, 435] width 104 height 22
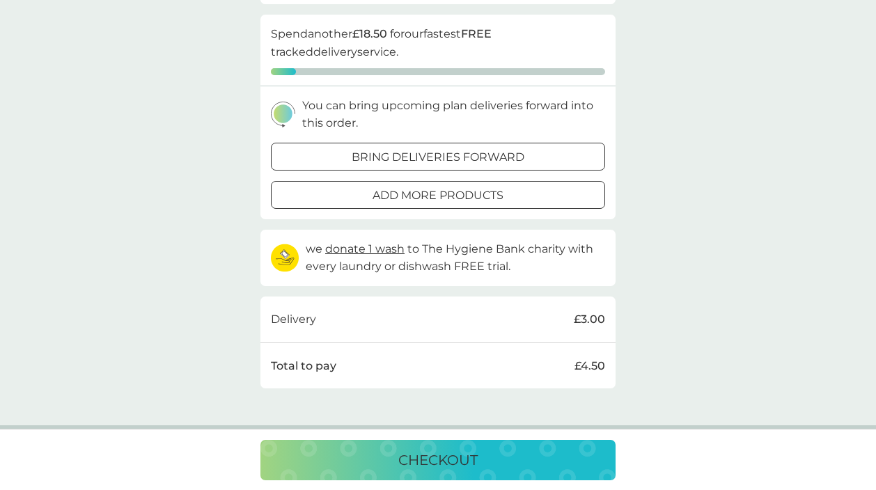
scroll to position [280, 1]
click at [512, 148] on p "bring deliveries forward" at bounding box center [438, 157] width 173 height 18
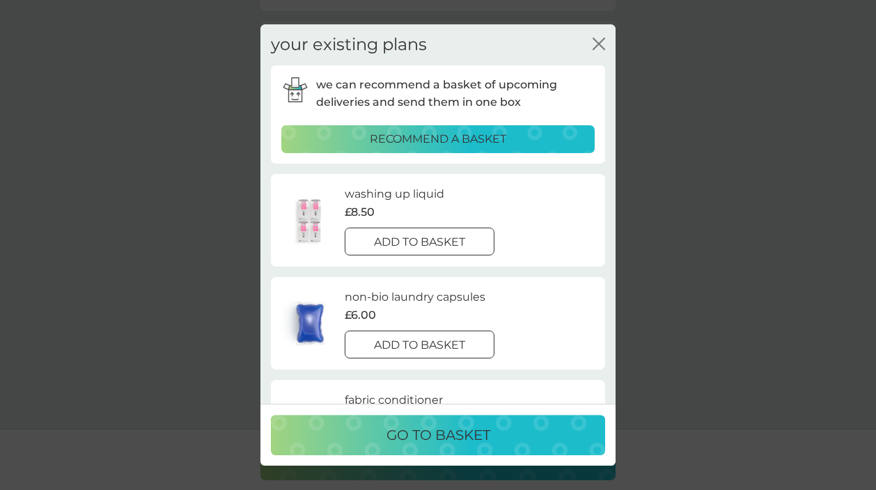
scroll to position [271, 0]
click at [461, 235] on p "add to basket" at bounding box center [419, 242] width 91 height 18
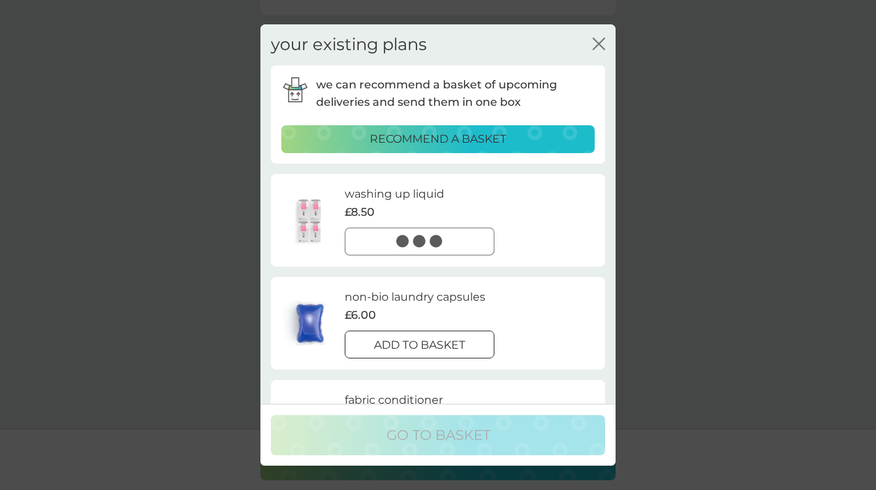
scroll to position [267, 1]
click at [450, 337] on p "add to basket" at bounding box center [419, 346] width 91 height 18
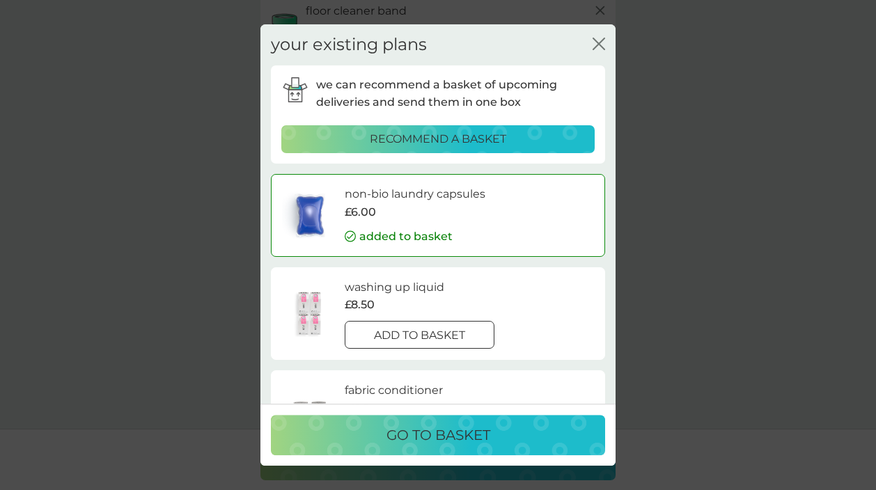
scroll to position [377, 2]
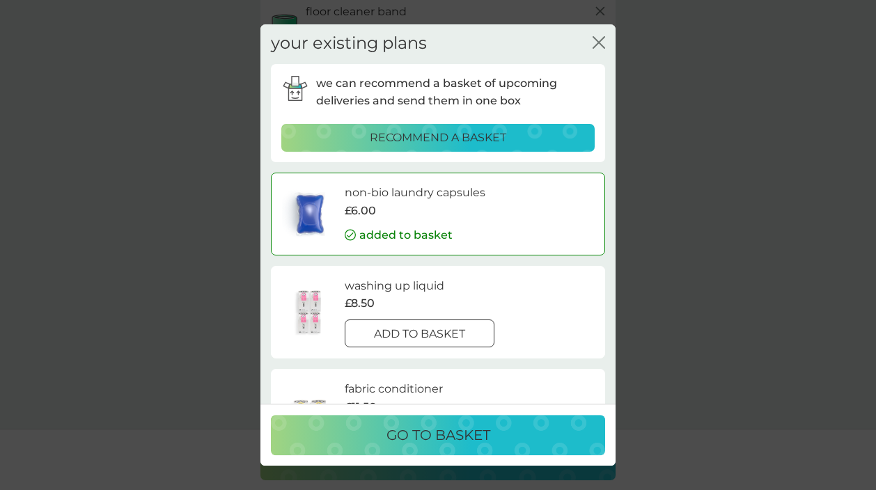
click at [466, 334] on div "add to basket" at bounding box center [419, 334] width 148 height 18
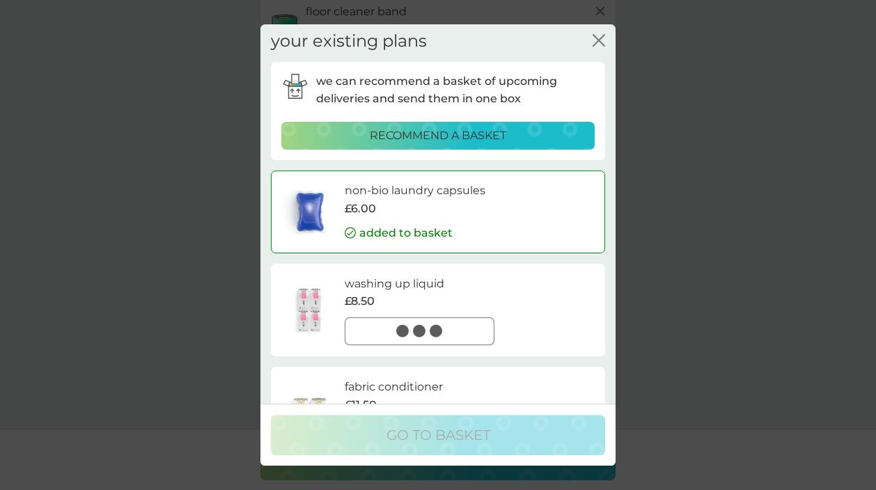
scroll to position [377, 0]
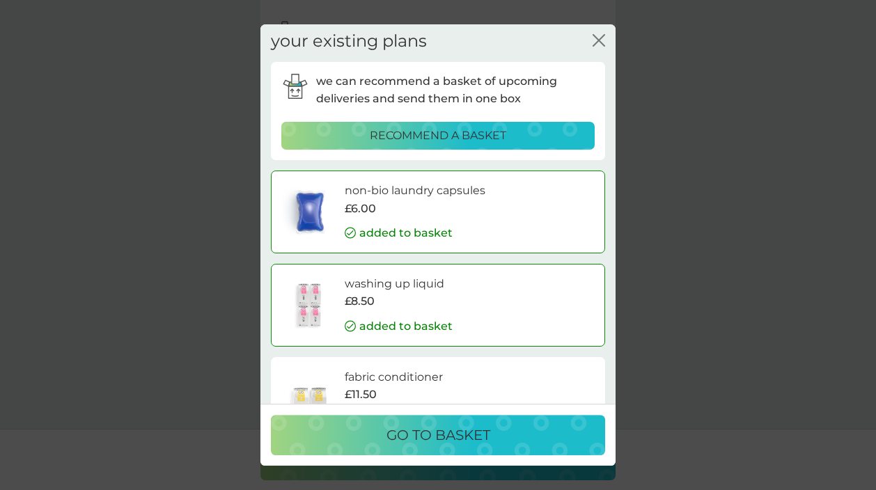
click at [477, 379] on div "fabric conditioner £11.50 add to basket" at bounding box center [469, 403] width 249 height 70
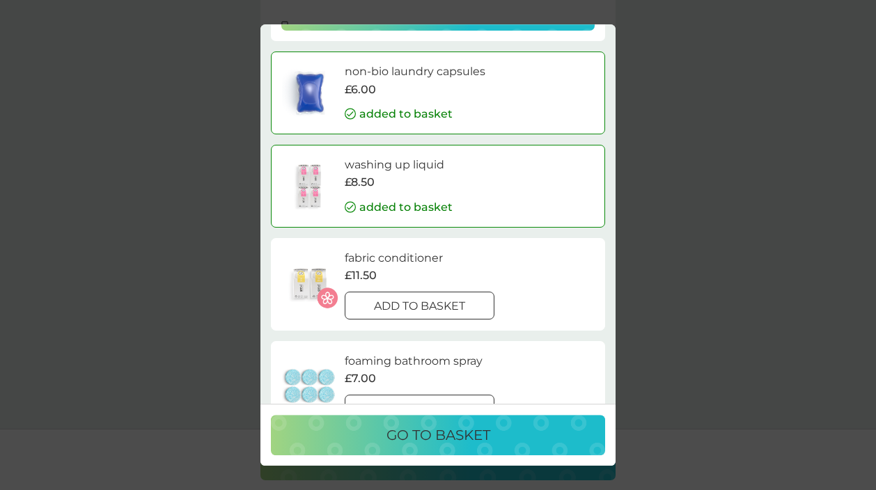
scroll to position [128, 0]
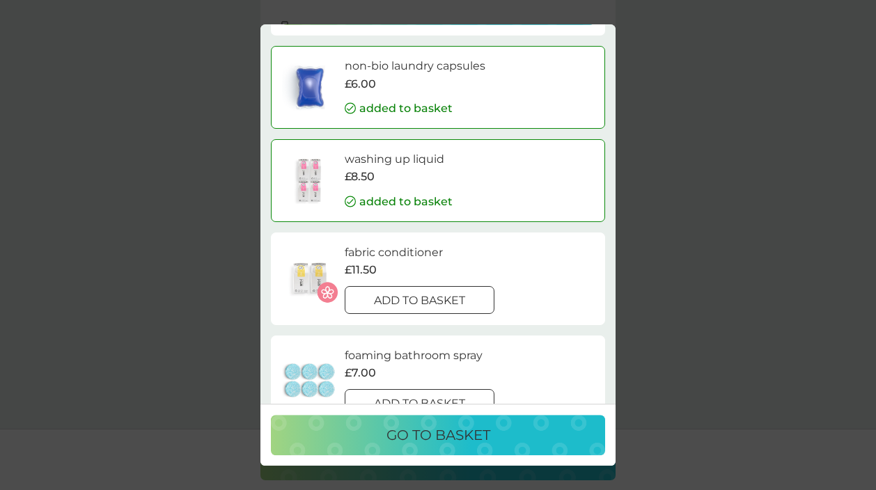
click at [477, 297] on div "add to basket" at bounding box center [419, 301] width 148 height 18
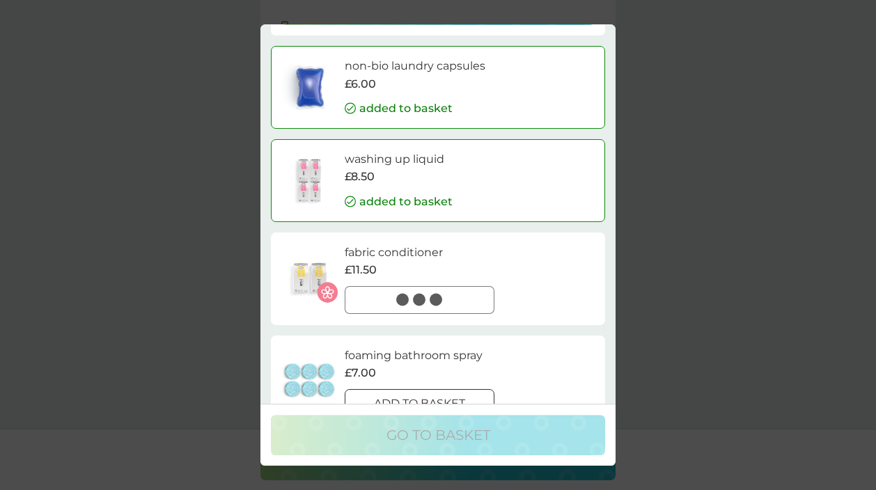
scroll to position [132, 0]
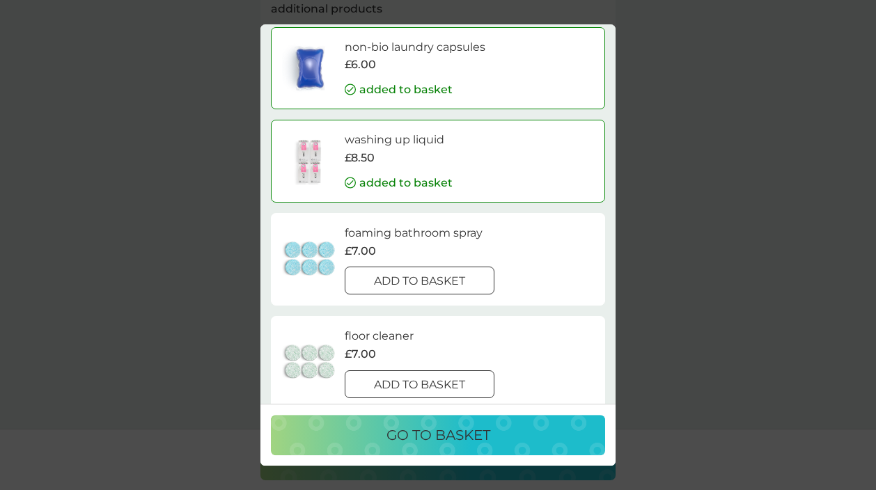
click at [463, 377] on p "add to basket" at bounding box center [419, 385] width 91 height 18
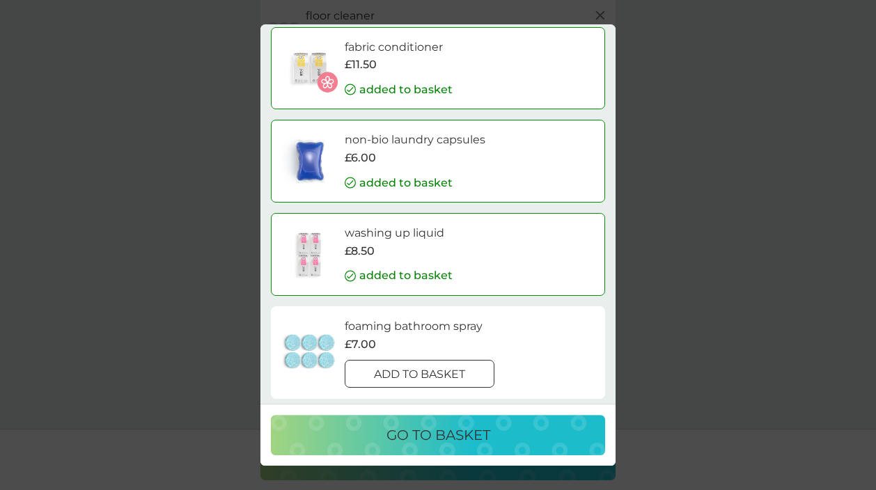
click at [468, 368] on div "add to basket" at bounding box center [419, 374] width 148 height 18
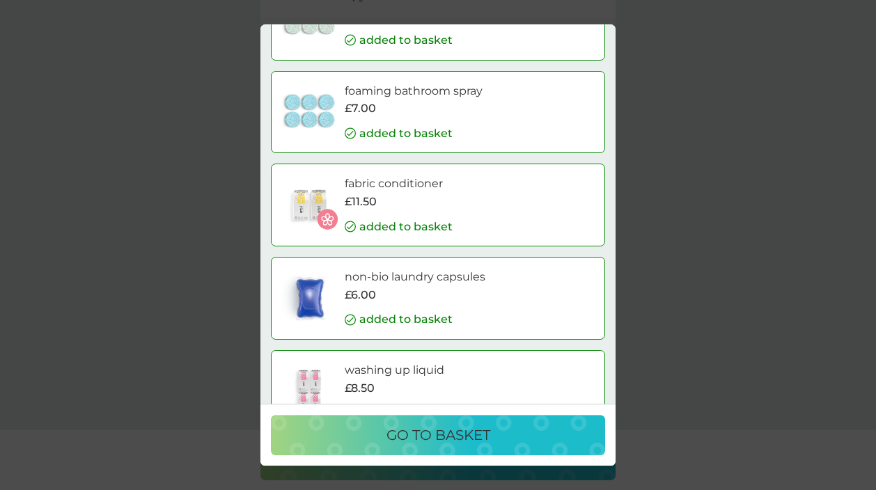
scroll to position [0, 0]
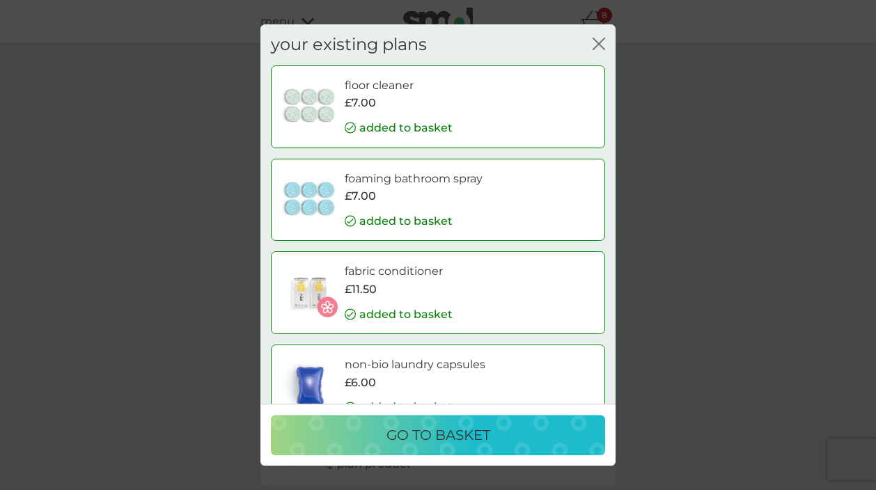
click at [601, 47] on icon "close" at bounding box center [602, 43] width 6 height 11
click at [455, 439] on p "go to basket" at bounding box center [438, 435] width 104 height 22
click at [445, 434] on p "go to basket" at bounding box center [438, 435] width 104 height 22
click at [412, 432] on p "go to basket" at bounding box center [438, 435] width 104 height 22
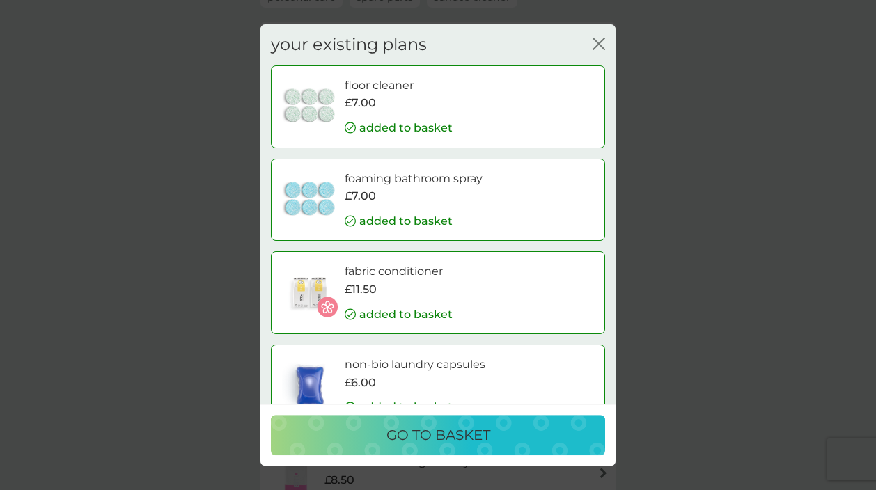
click at [599, 45] on icon "close" at bounding box center [602, 43] width 6 height 11
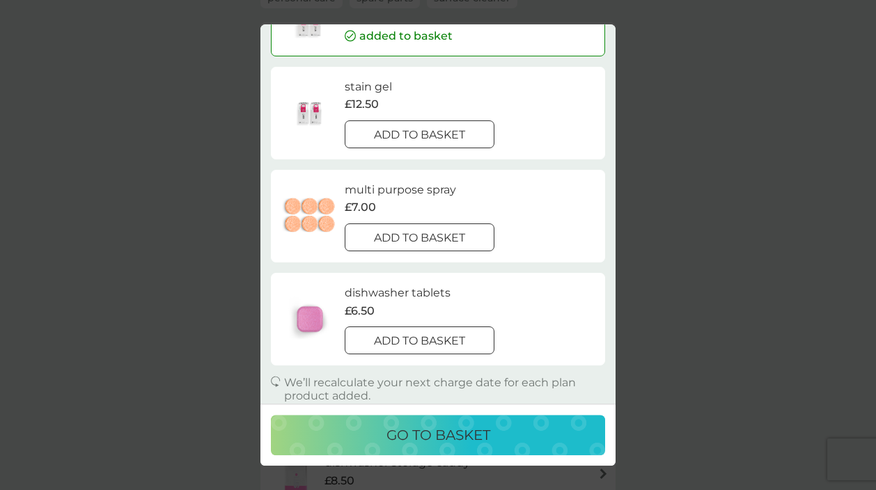
scroll to position [155, 0]
click at [425, 434] on p "go to basket" at bounding box center [438, 435] width 104 height 22
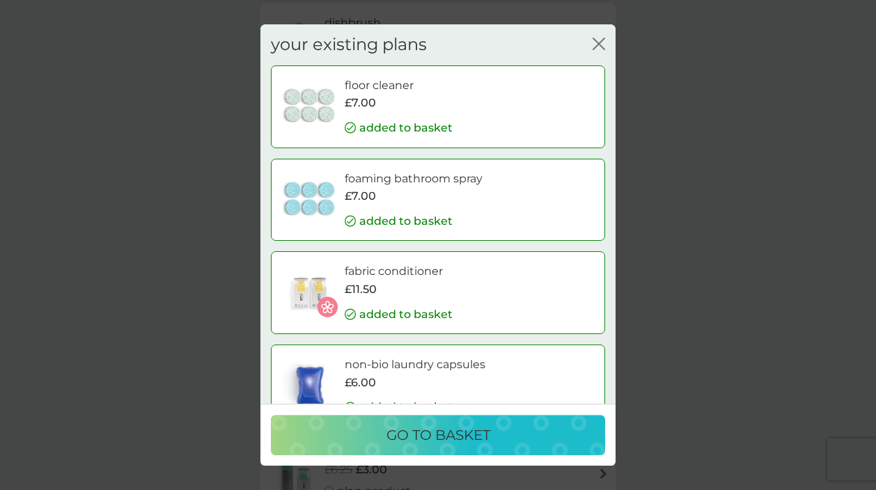
scroll to position [0, 0]
click at [466, 434] on p "go to basket" at bounding box center [438, 435] width 104 height 22
click at [440, 434] on p "go to basket" at bounding box center [438, 435] width 104 height 22
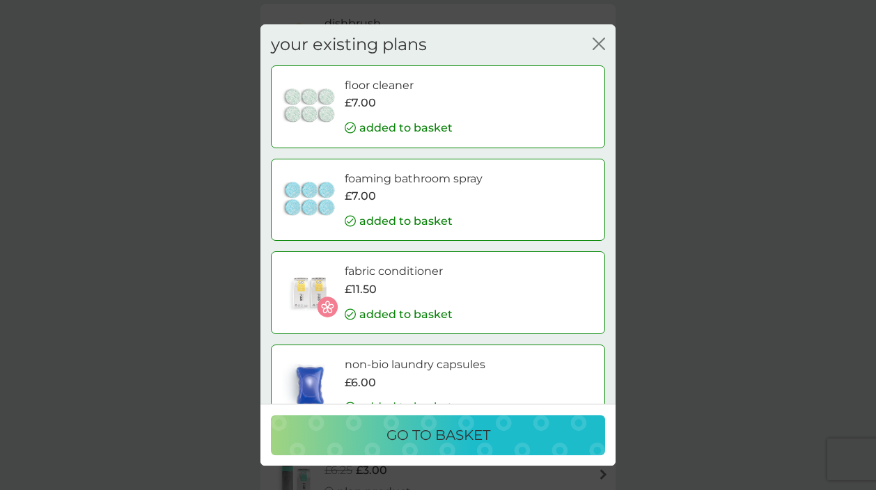
scroll to position [315, 0]
click at [400, 434] on p "go to basket" at bounding box center [438, 435] width 104 height 22
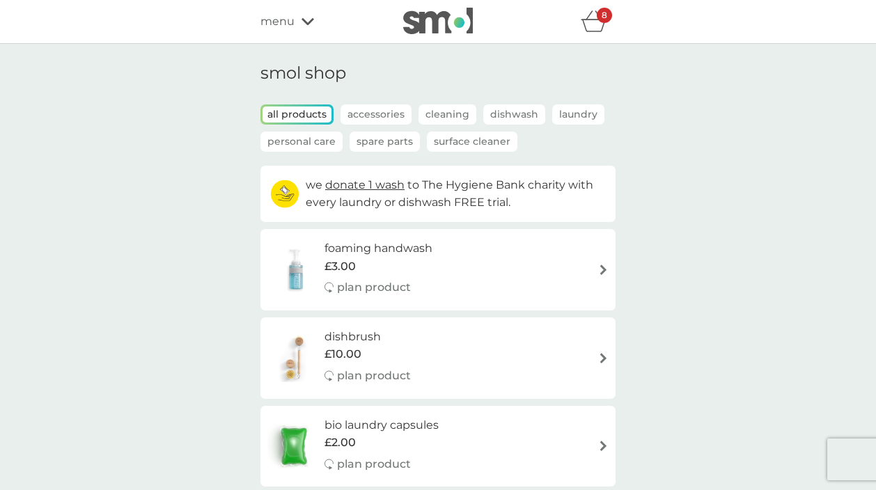
click at [376, 140] on p "Spare Parts" at bounding box center [384, 142] width 70 height 20
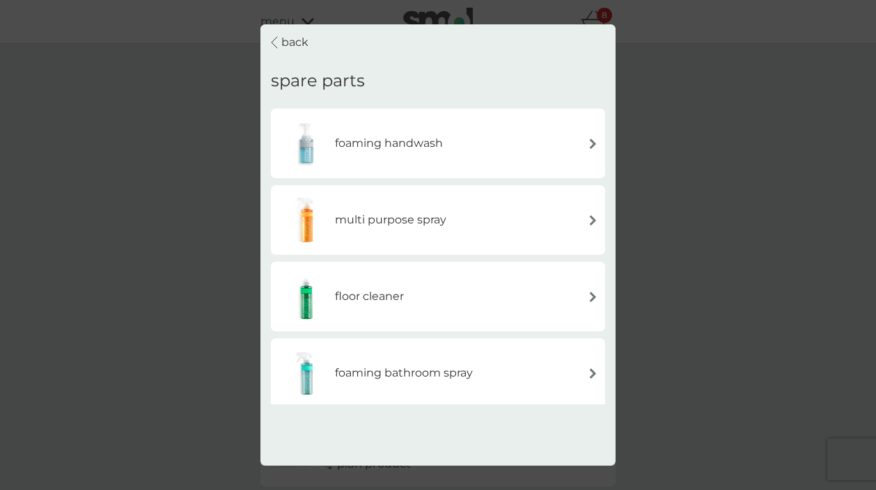
click at [493, 363] on div "foaming bathroom spray" at bounding box center [438, 373] width 320 height 49
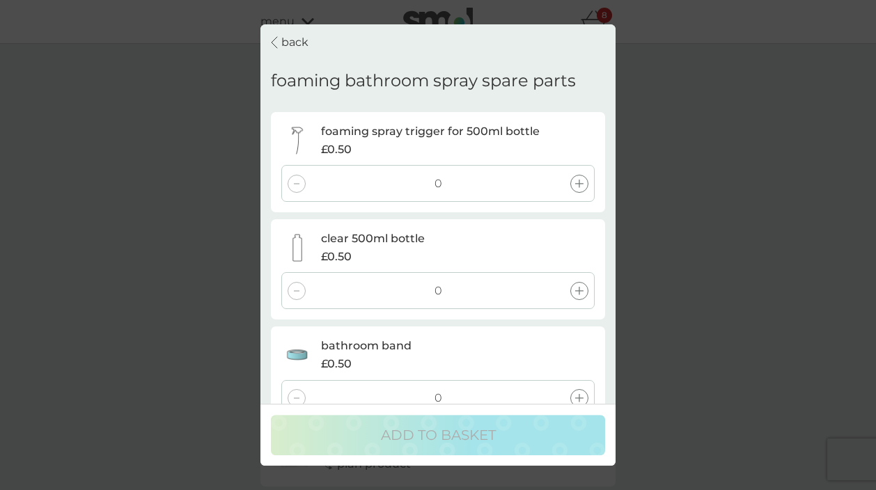
scroll to position [2, 0]
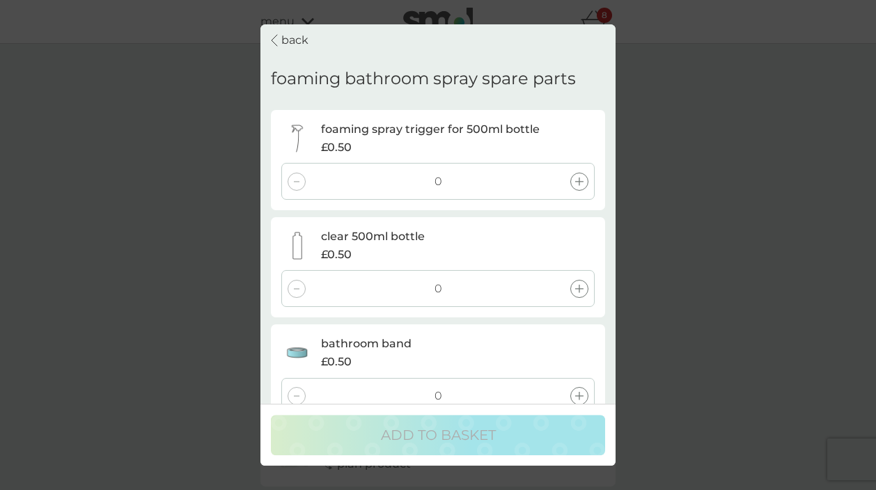
click at [578, 182] on div at bounding box center [579, 182] width 18 height 18
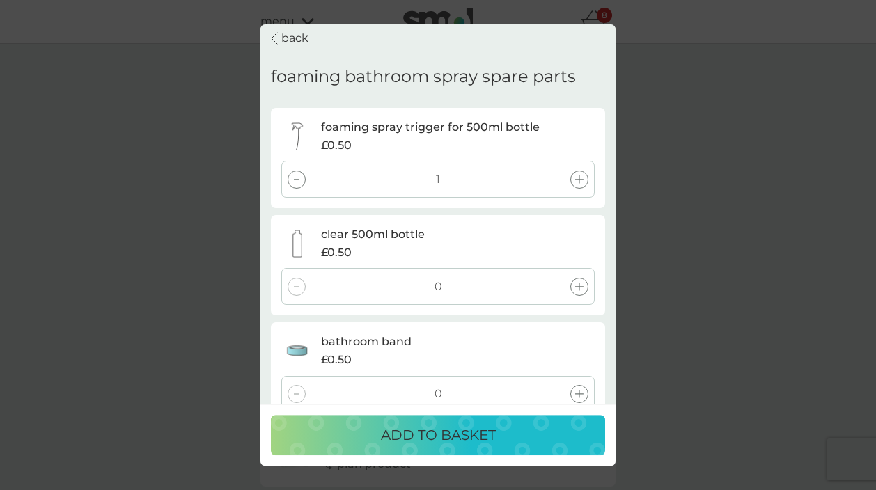
click at [583, 283] on icon at bounding box center [579, 287] width 8 height 8
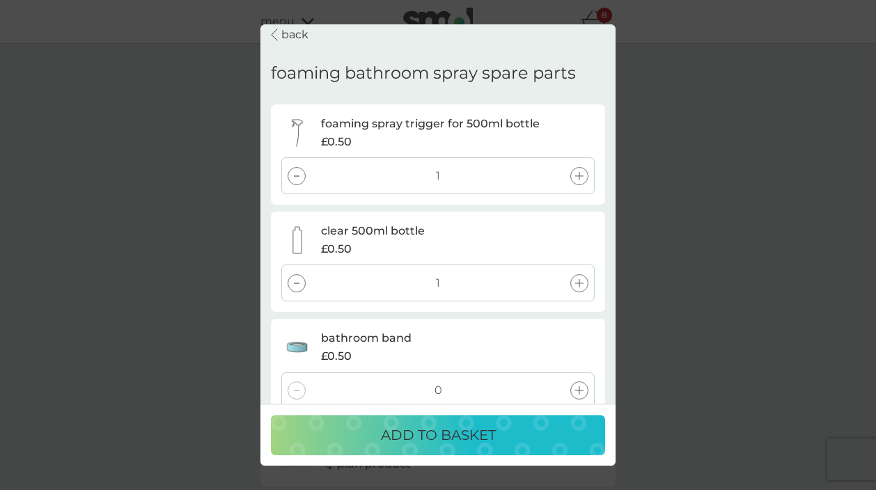
click at [584, 384] on div at bounding box center [579, 390] width 18 height 18
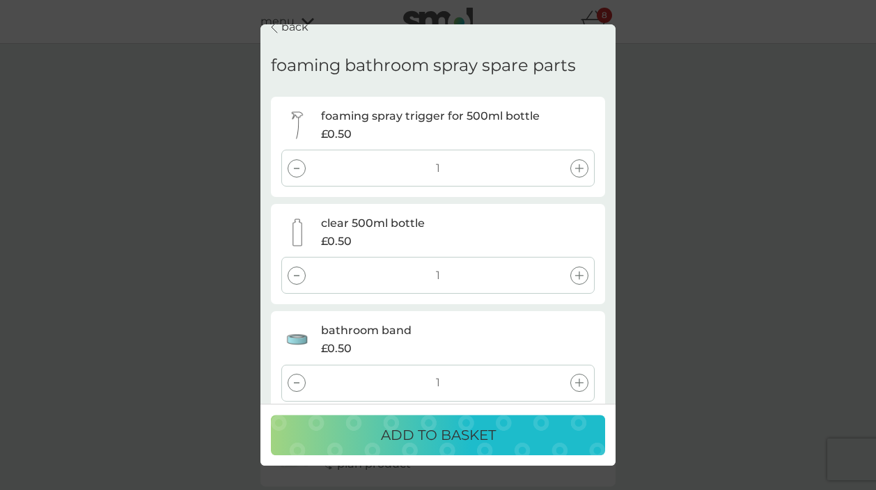
scroll to position [16, 0]
click at [478, 434] on p "ADD TO BASKET" at bounding box center [438, 435] width 115 height 22
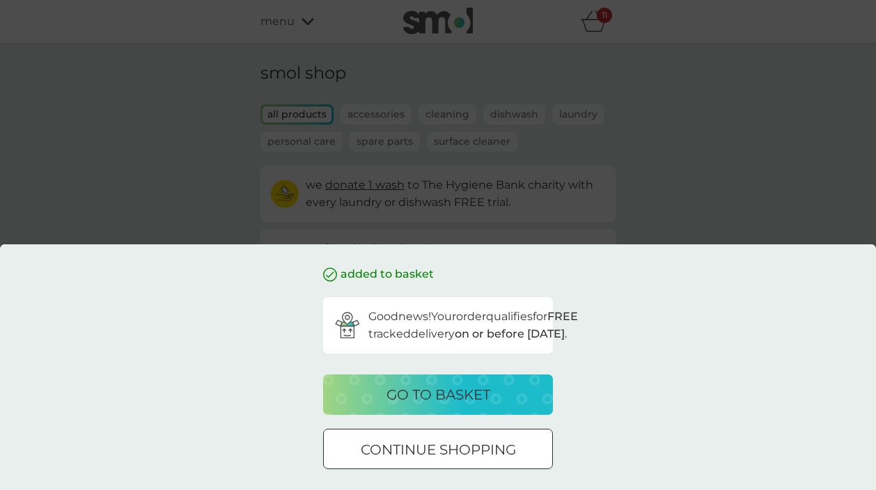
click at [477, 395] on p "go to basket" at bounding box center [438, 395] width 104 height 22
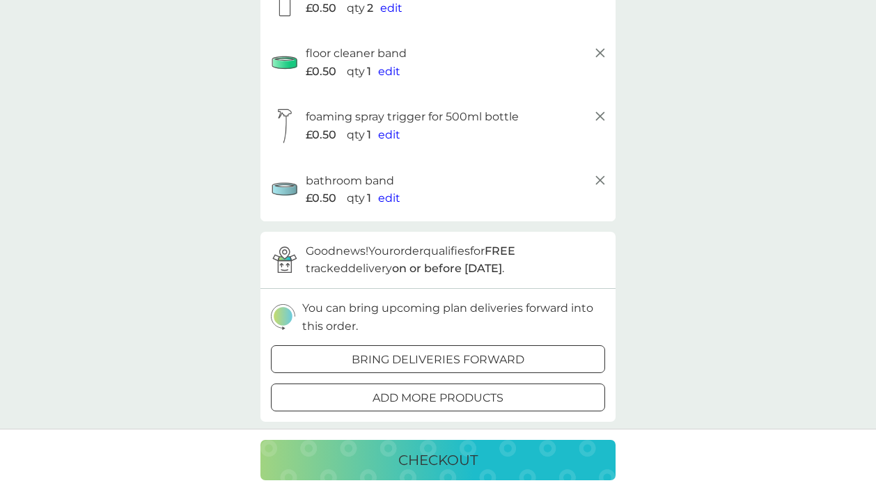
scroll to position [661, 0]
click at [475, 464] on p "checkout" at bounding box center [437, 460] width 79 height 22
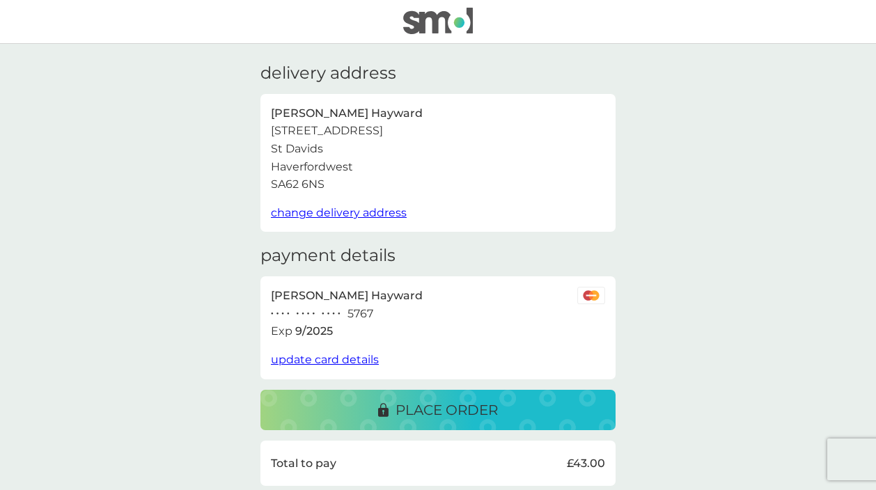
scroll to position [1, 0]
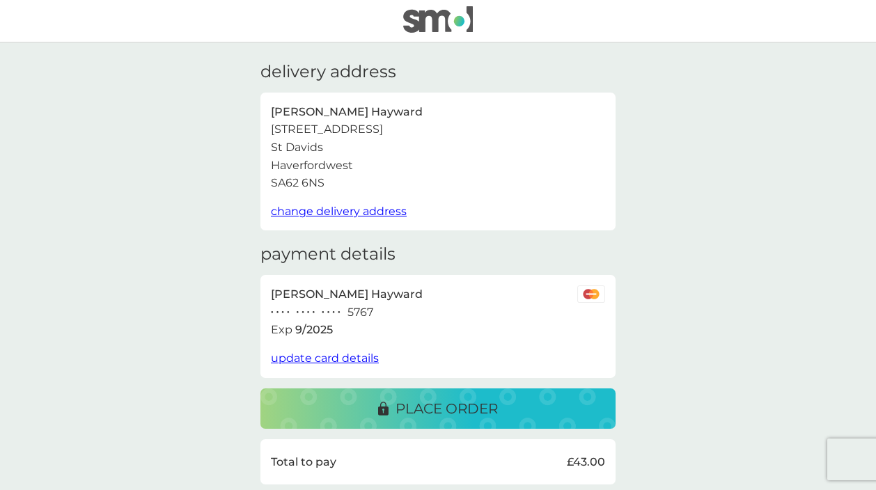
click at [442, 404] on p "place order" at bounding box center [446, 408] width 102 height 22
